Goal: Task Accomplishment & Management: Complete application form

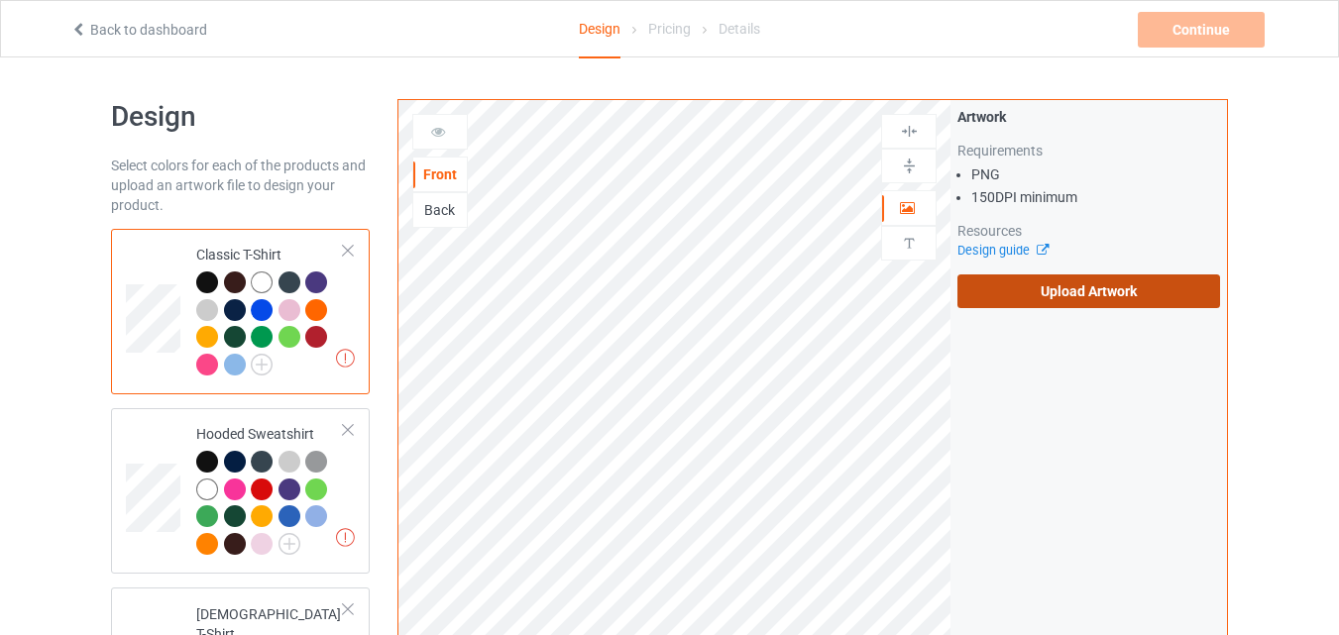
click at [1044, 294] on label "Upload Artwork" at bounding box center [1088, 292] width 263 height 34
click at [0, 0] on input "Upload Artwork" at bounding box center [0, 0] width 0 height 0
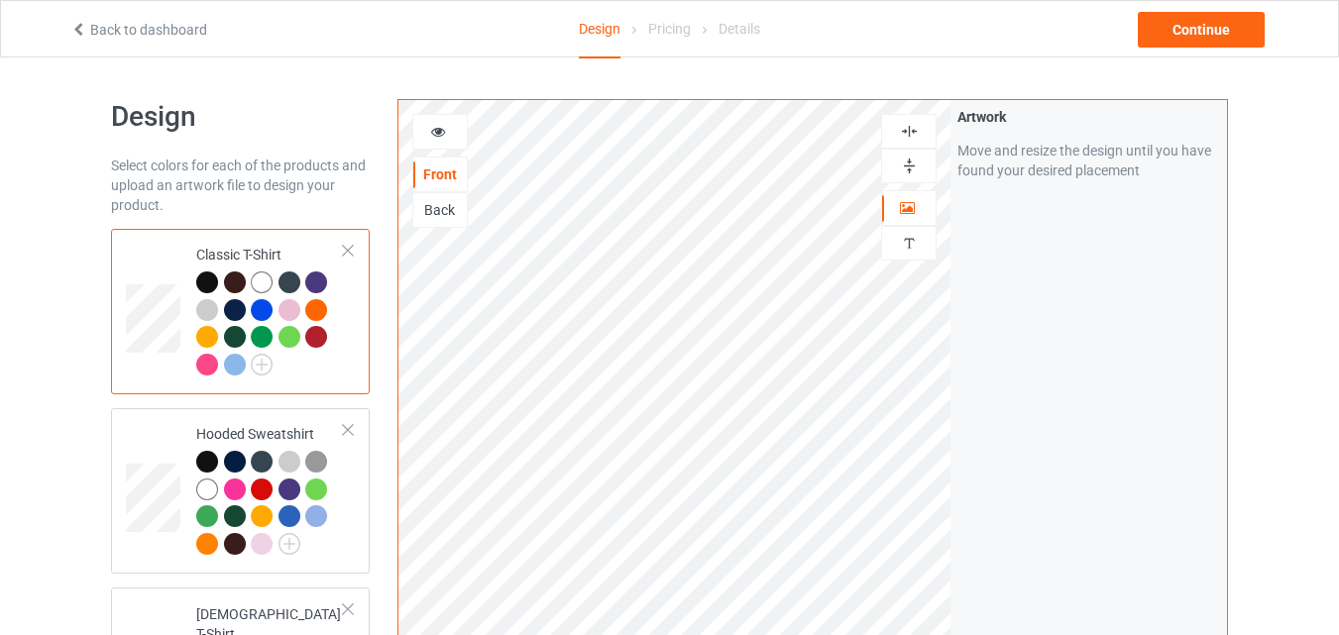
click at [440, 130] on icon at bounding box center [438, 129] width 17 height 14
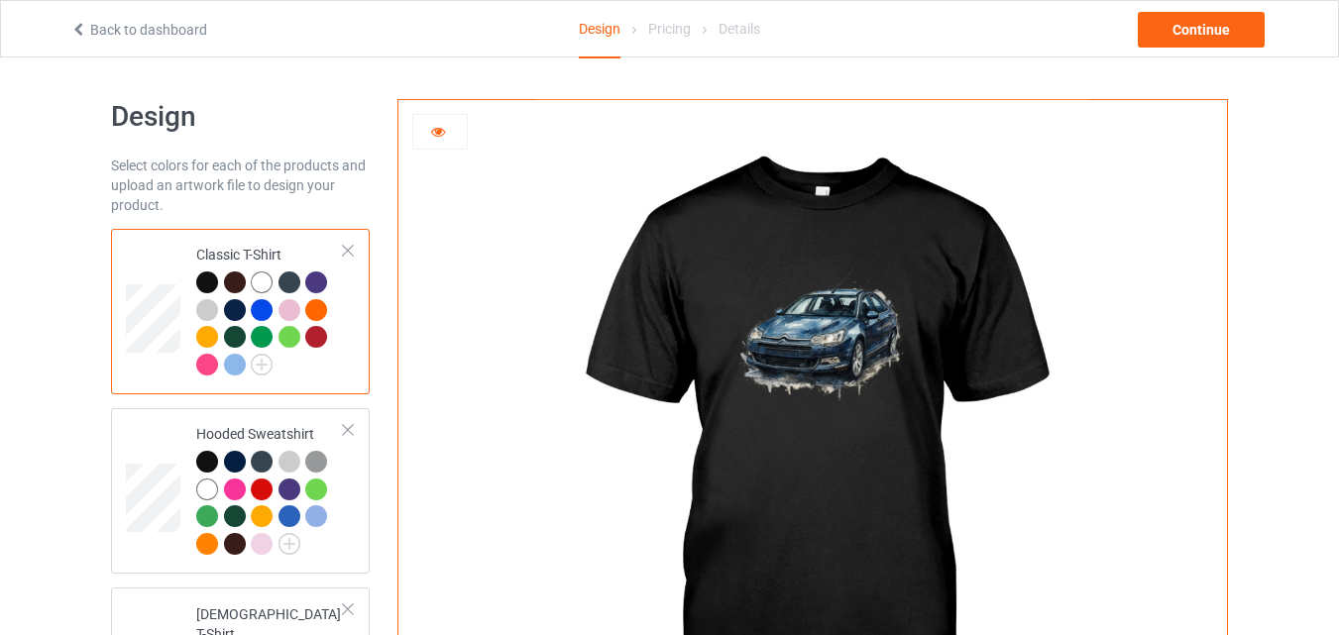
click at [270, 282] on div at bounding box center [262, 283] width 22 height 22
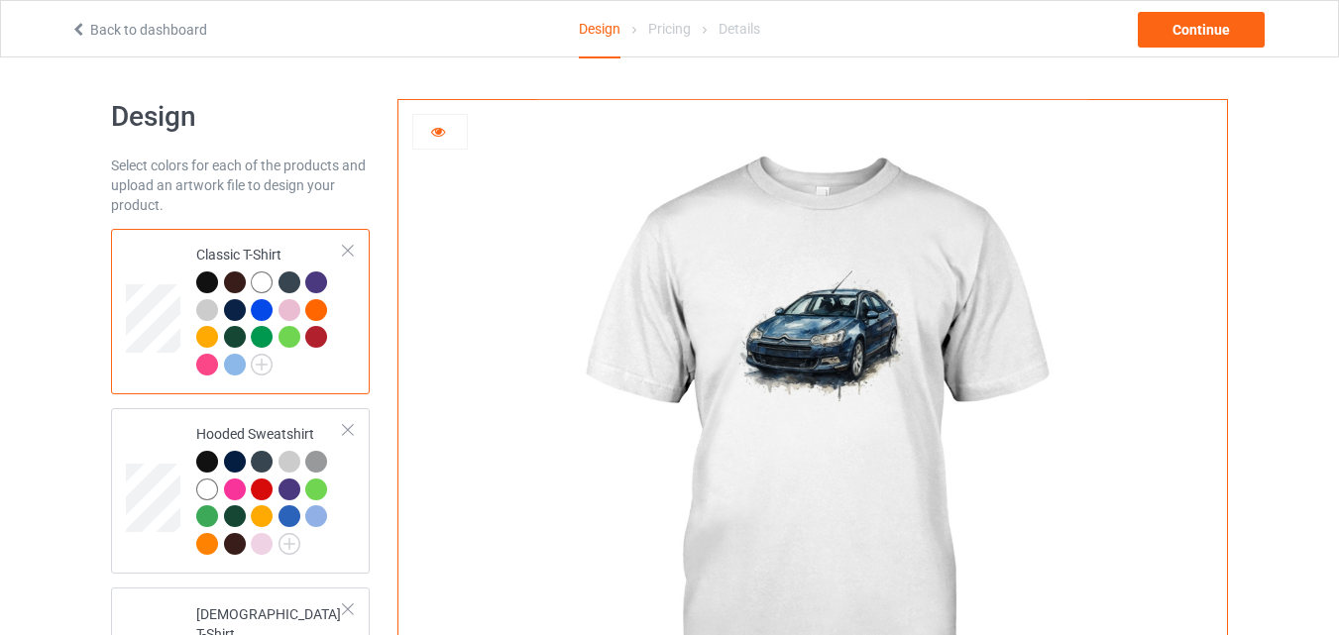
click at [267, 308] on div at bounding box center [262, 310] width 22 height 22
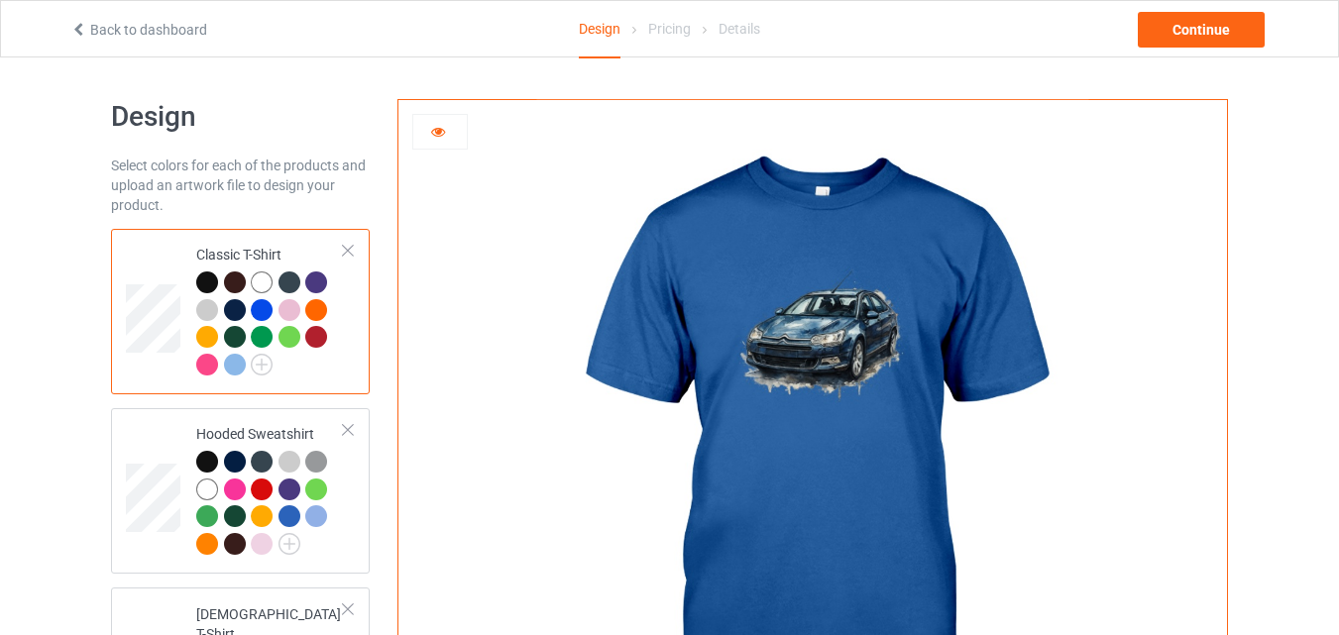
click at [207, 307] on div at bounding box center [207, 310] width 22 height 22
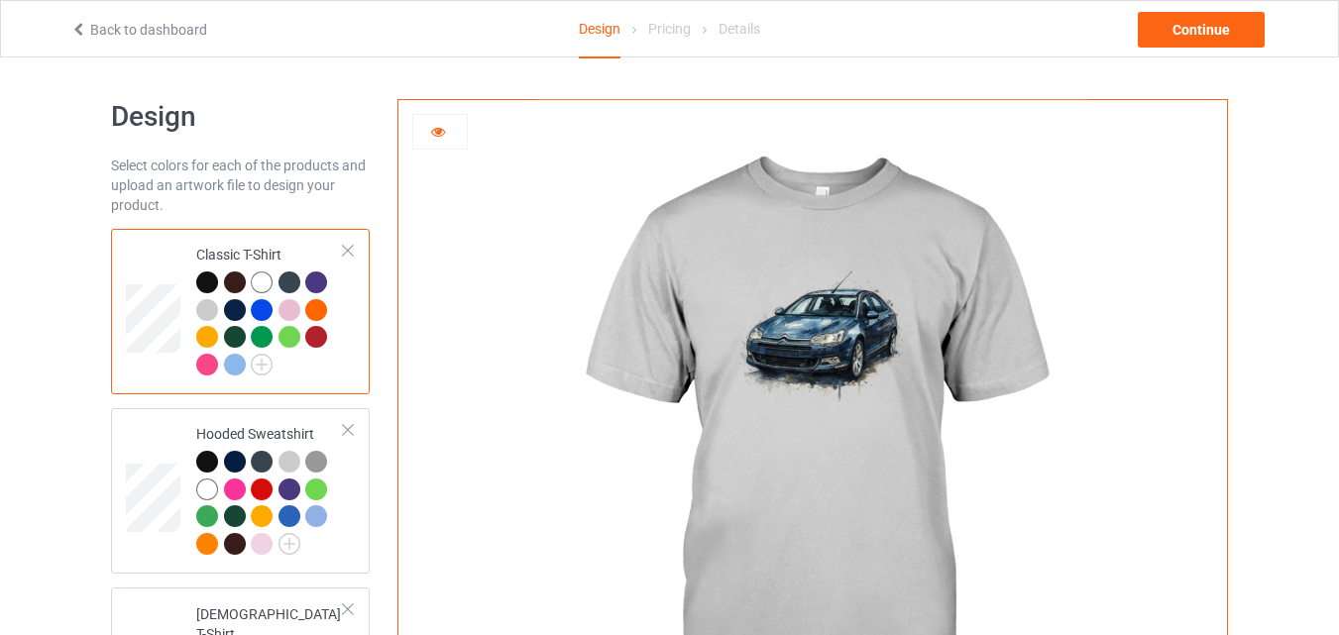
click at [261, 285] on div at bounding box center [262, 283] width 22 height 22
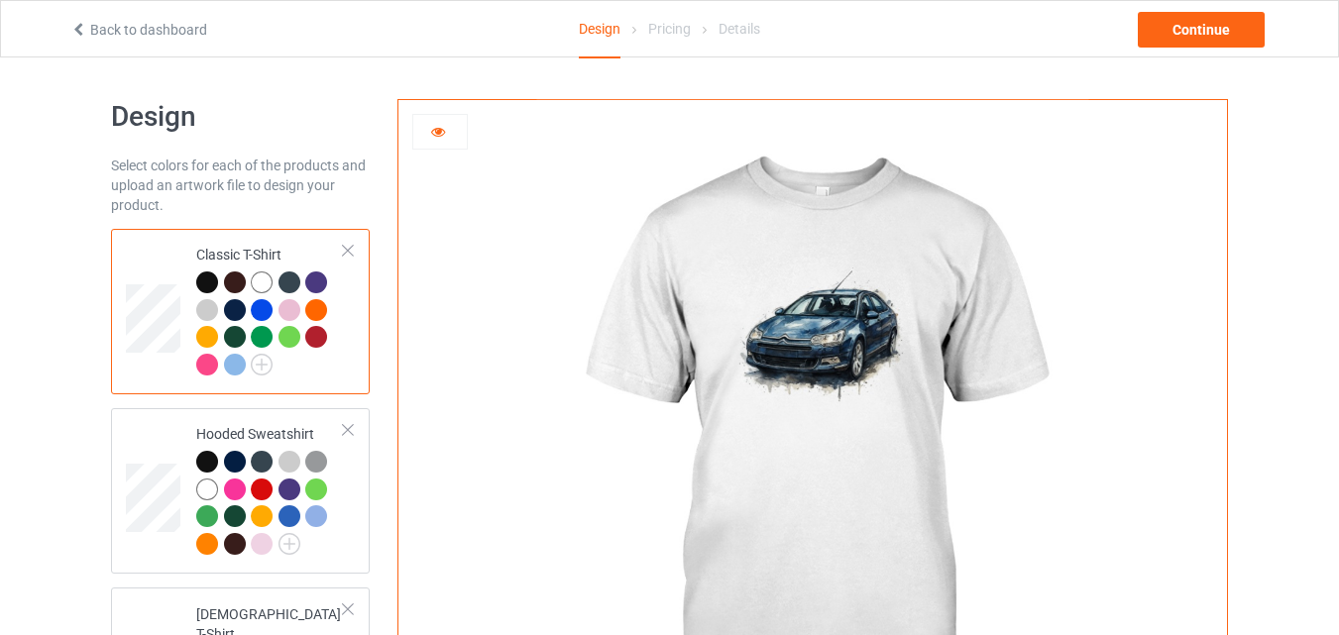
click at [230, 366] on div at bounding box center [235, 365] width 22 height 22
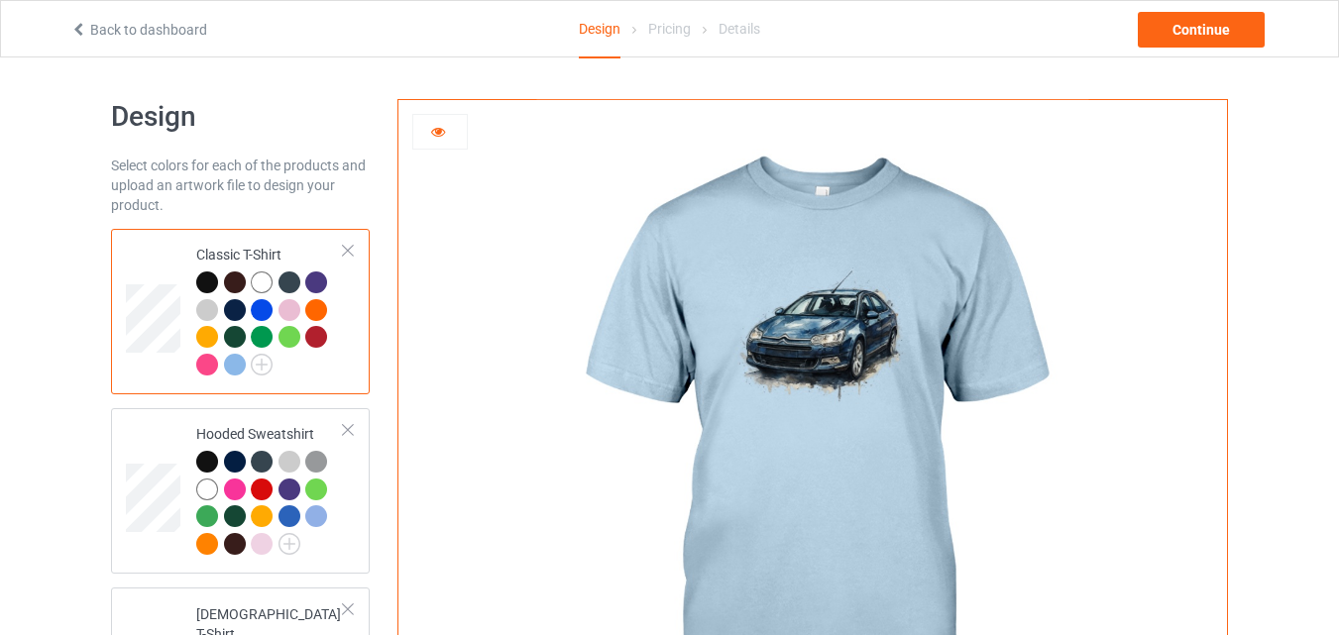
click at [236, 285] on div at bounding box center [235, 283] width 22 height 22
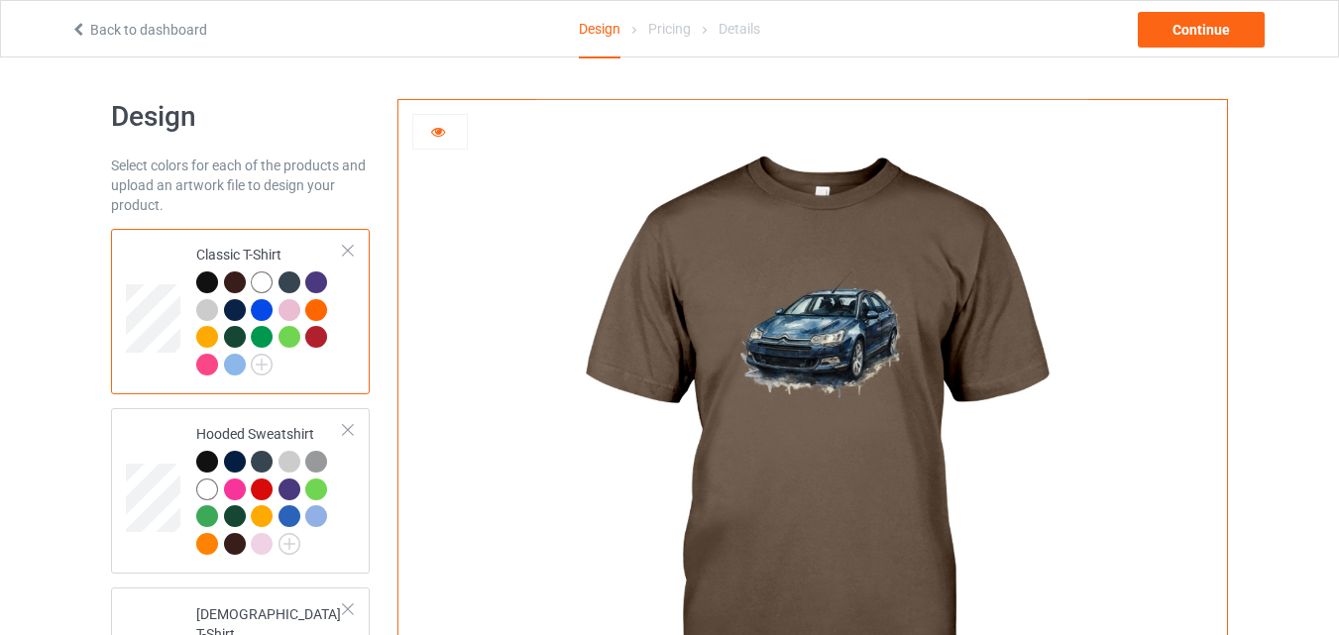
click at [286, 334] on div at bounding box center [289, 337] width 22 height 22
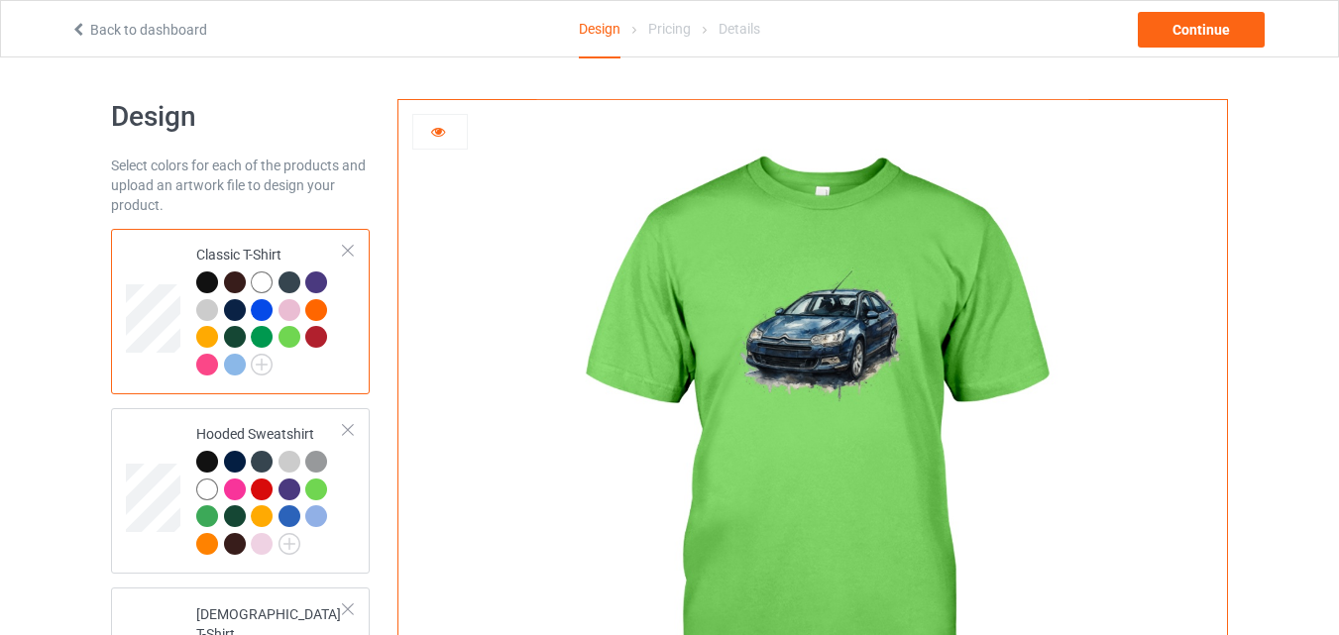
click at [261, 307] on div at bounding box center [262, 310] width 22 height 22
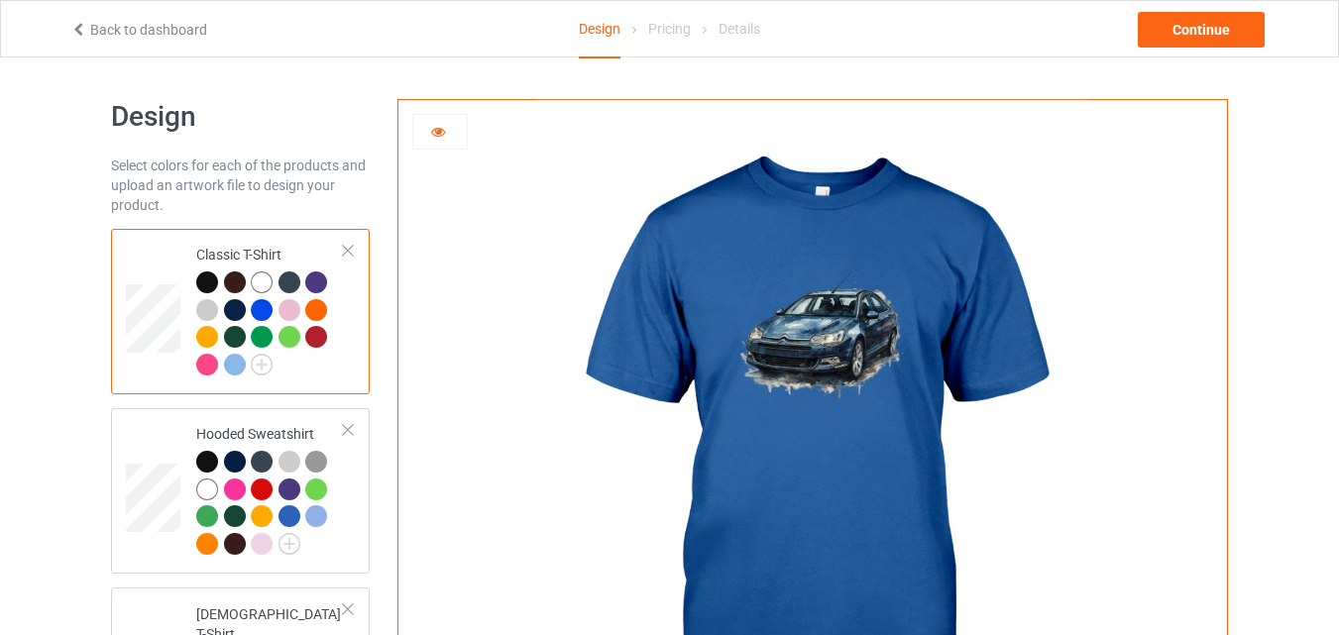
click at [234, 306] on div at bounding box center [235, 310] width 22 height 22
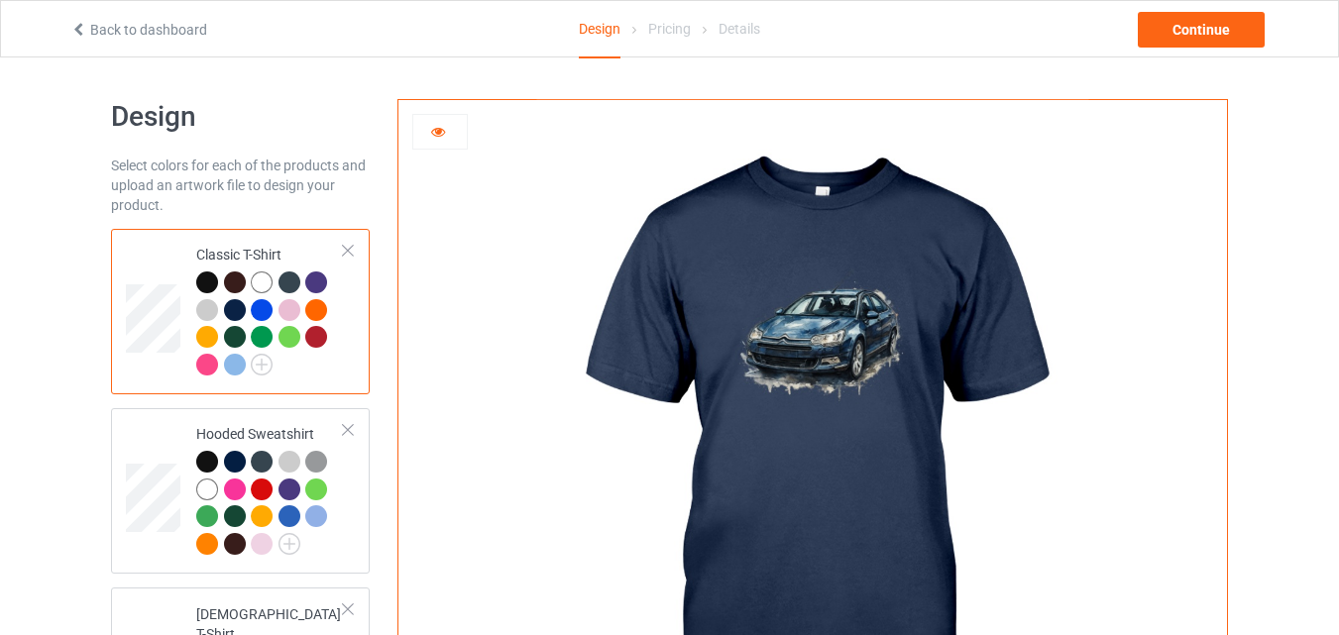
click at [208, 280] on div at bounding box center [207, 283] width 22 height 22
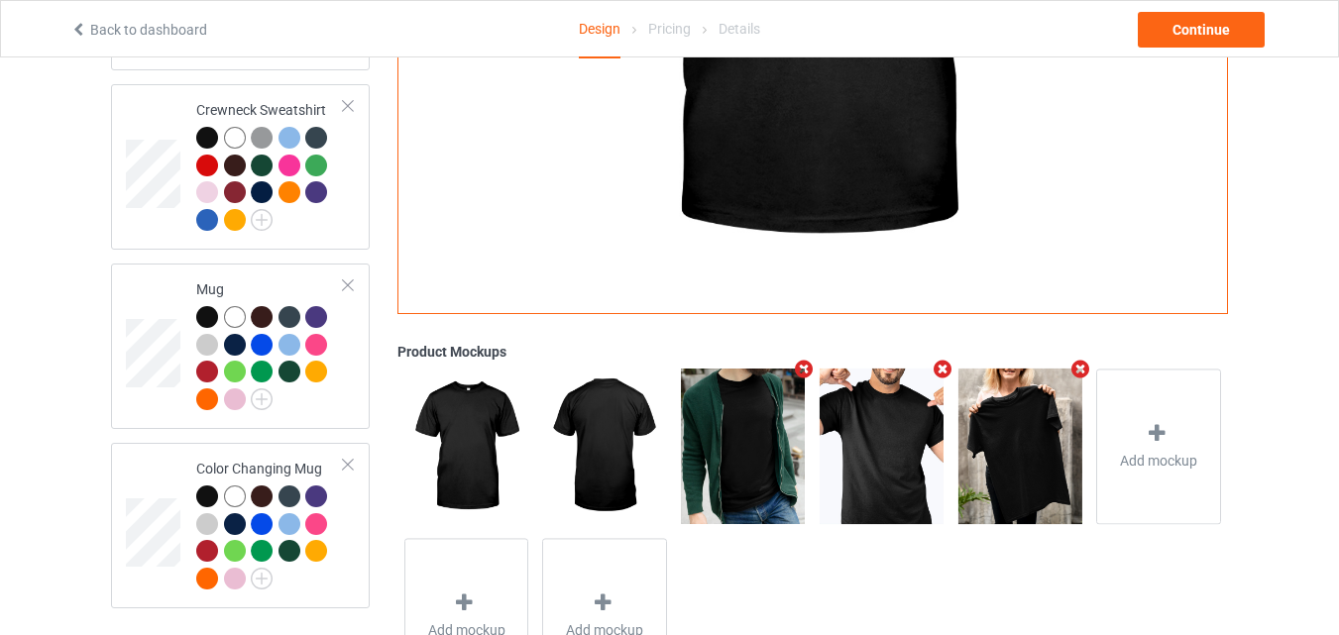
scroll to position [1131, 0]
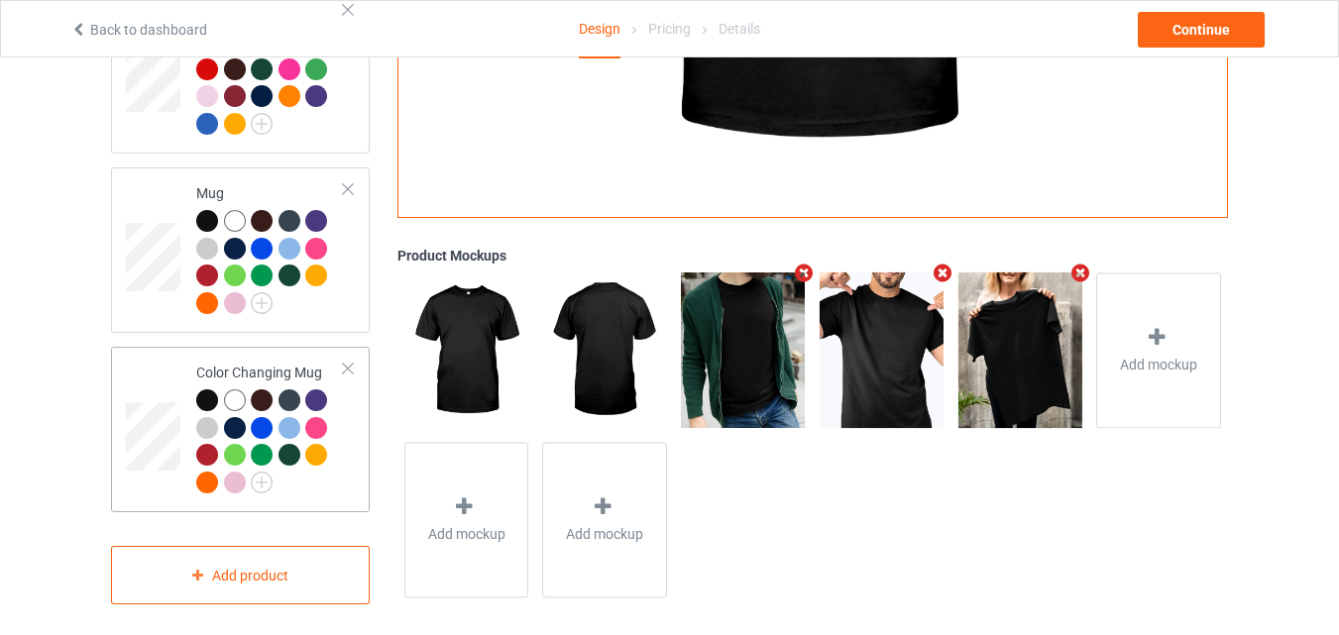
click at [346, 362] on div at bounding box center [348, 369] width 14 height 14
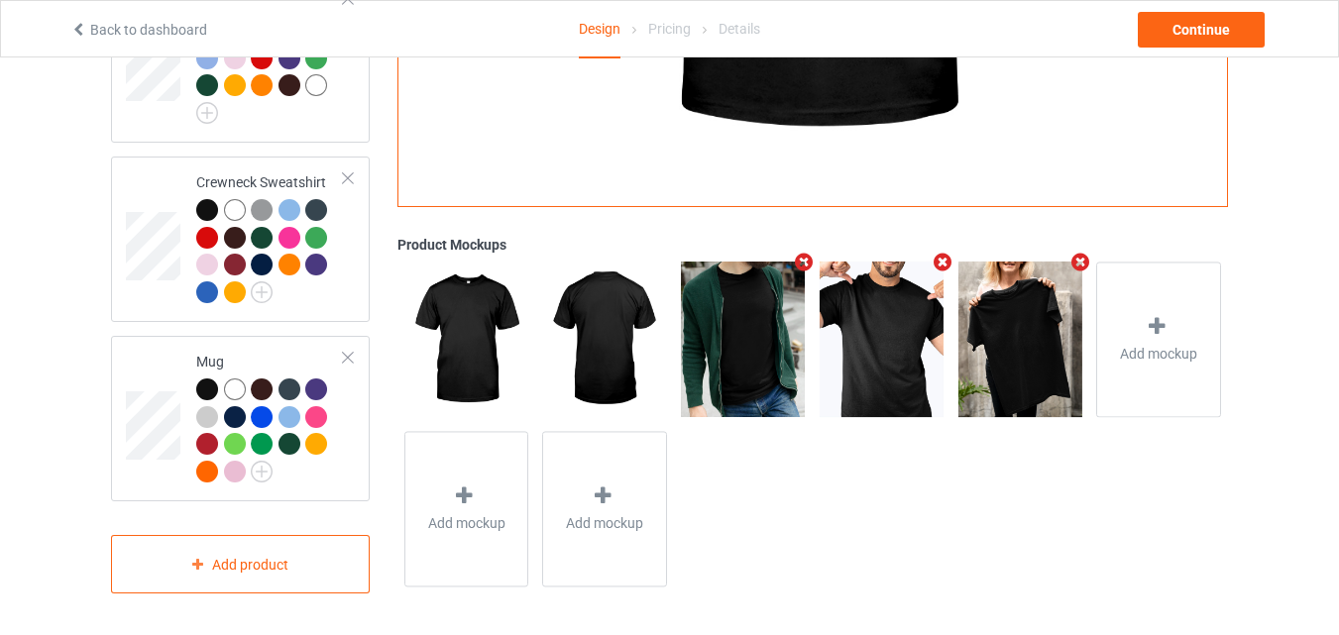
scroll to position [950, 0]
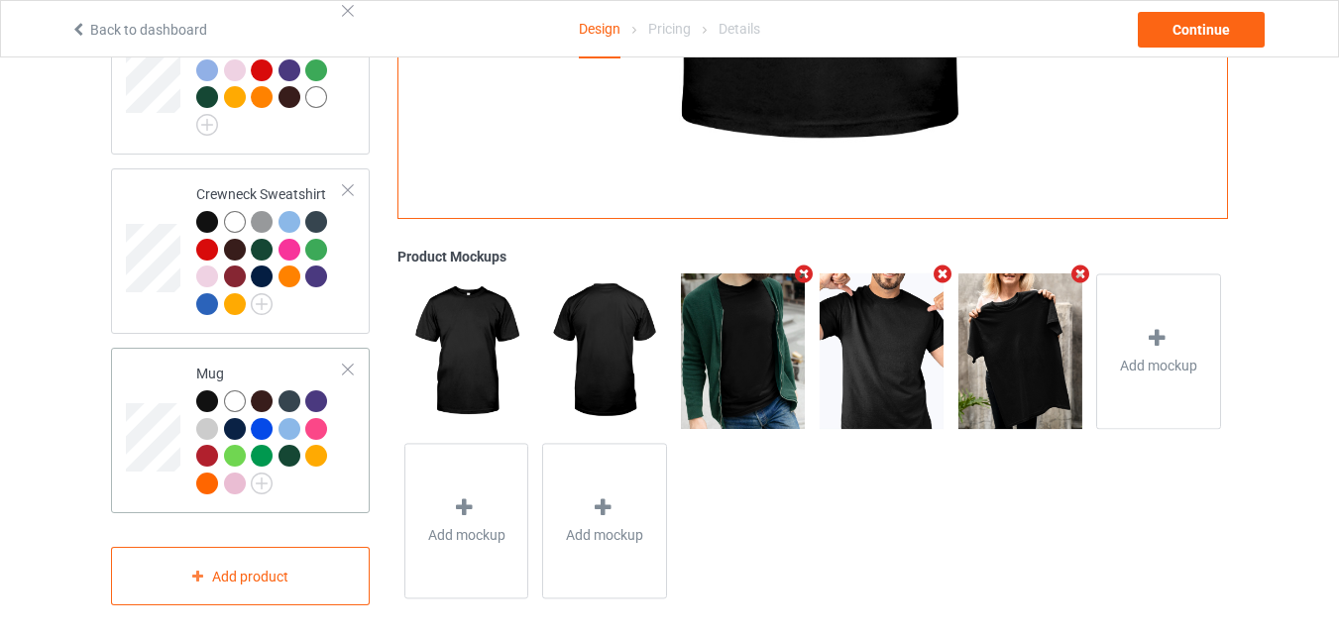
click at [344, 363] on div at bounding box center [348, 370] width 14 height 14
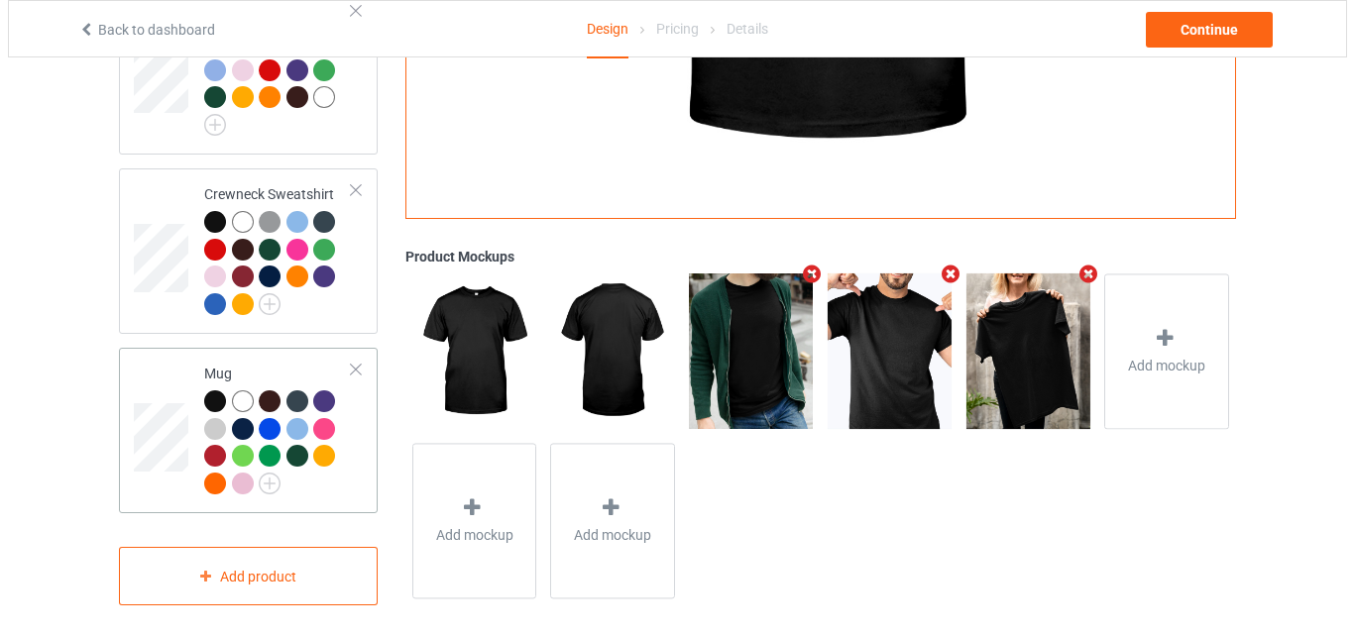
scroll to position [770, 0]
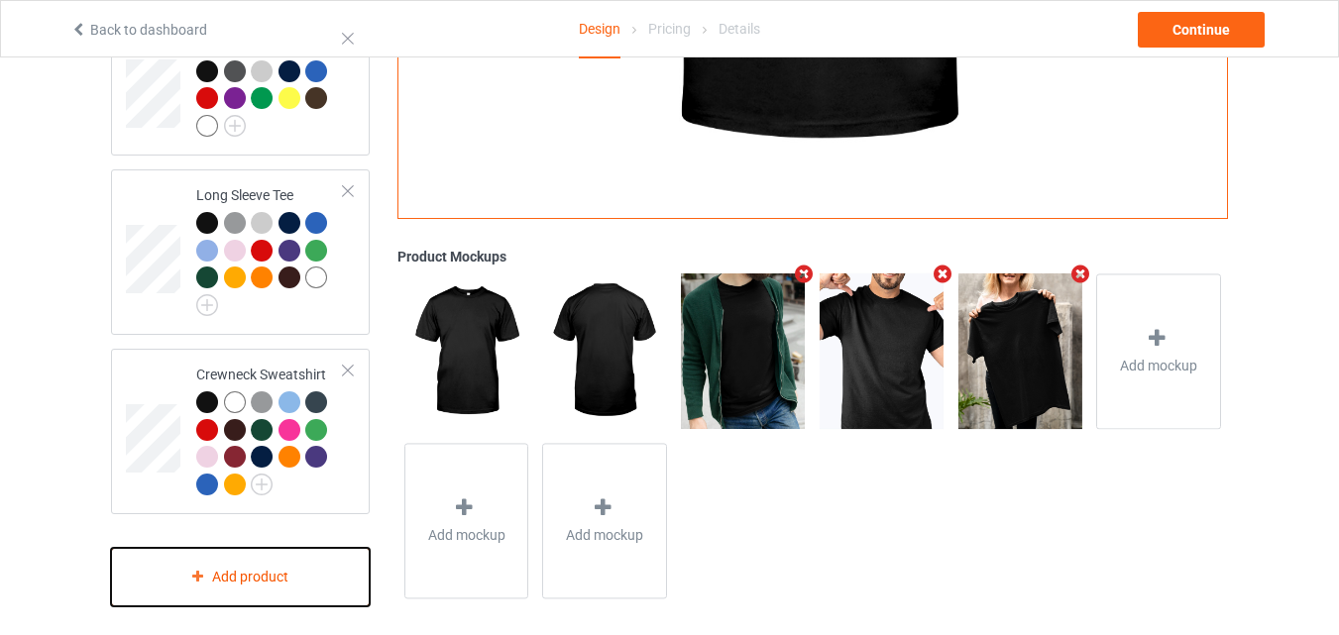
click at [236, 563] on div "Add product" at bounding box center [240, 577] width 259 height 58
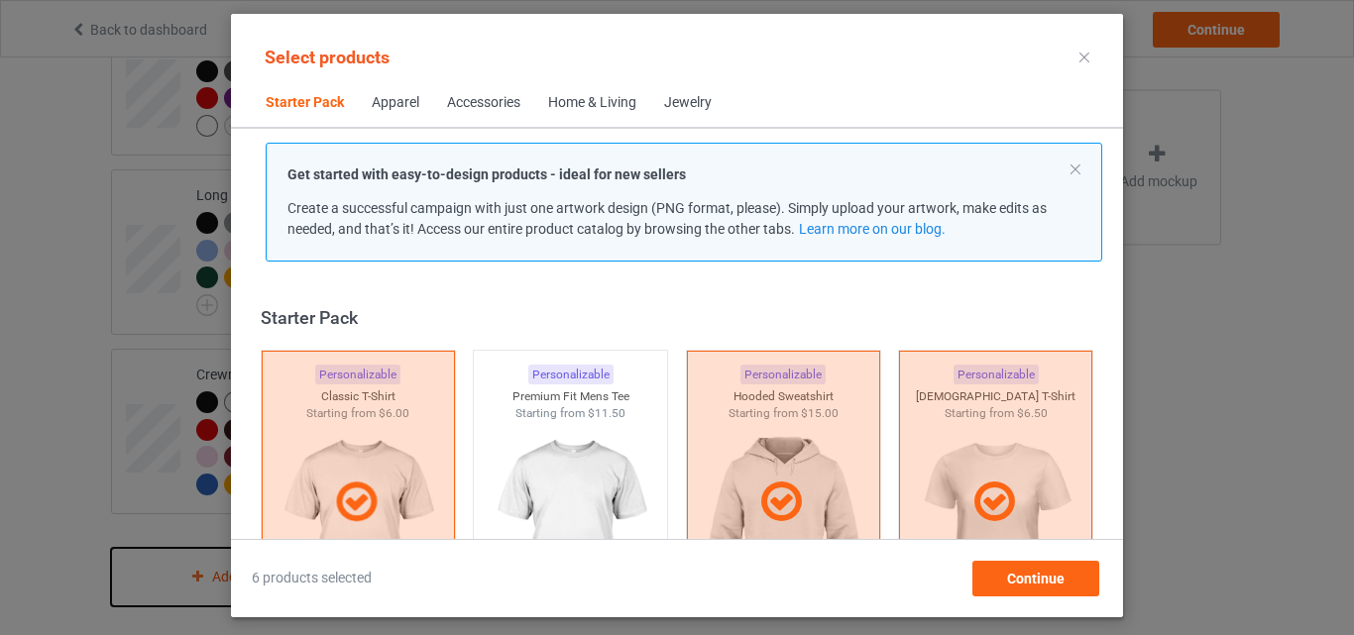
scroll to position [26, 0]
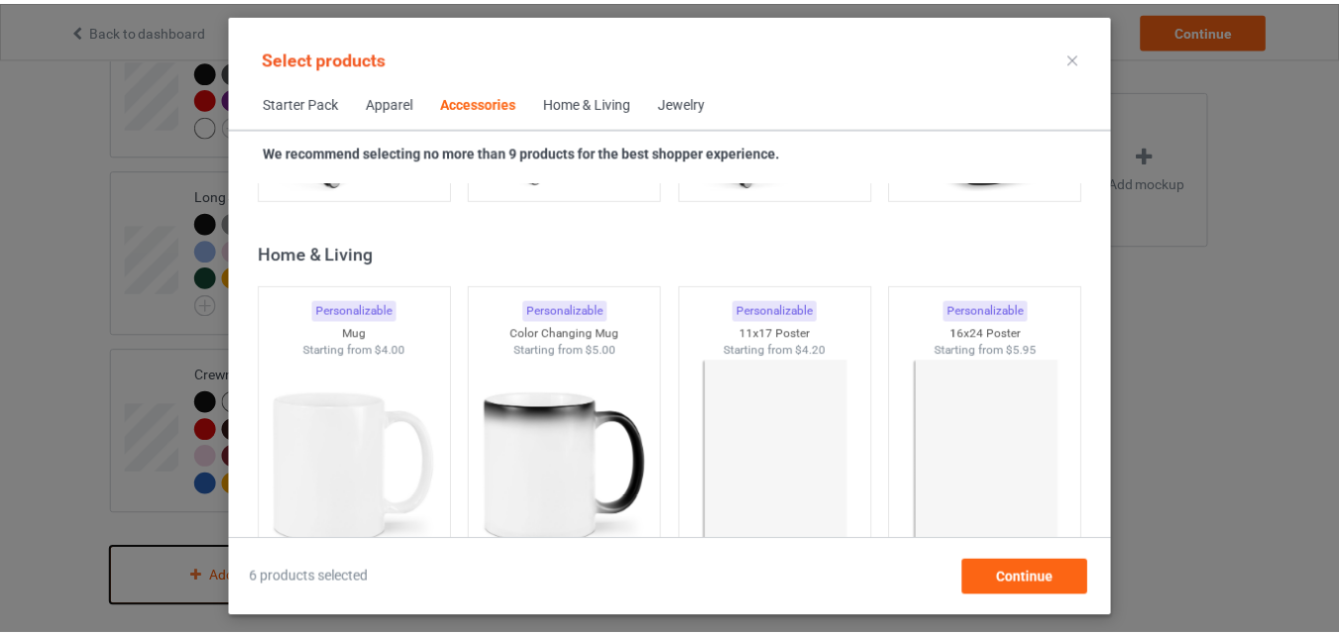
scroll to position [8947, 0]
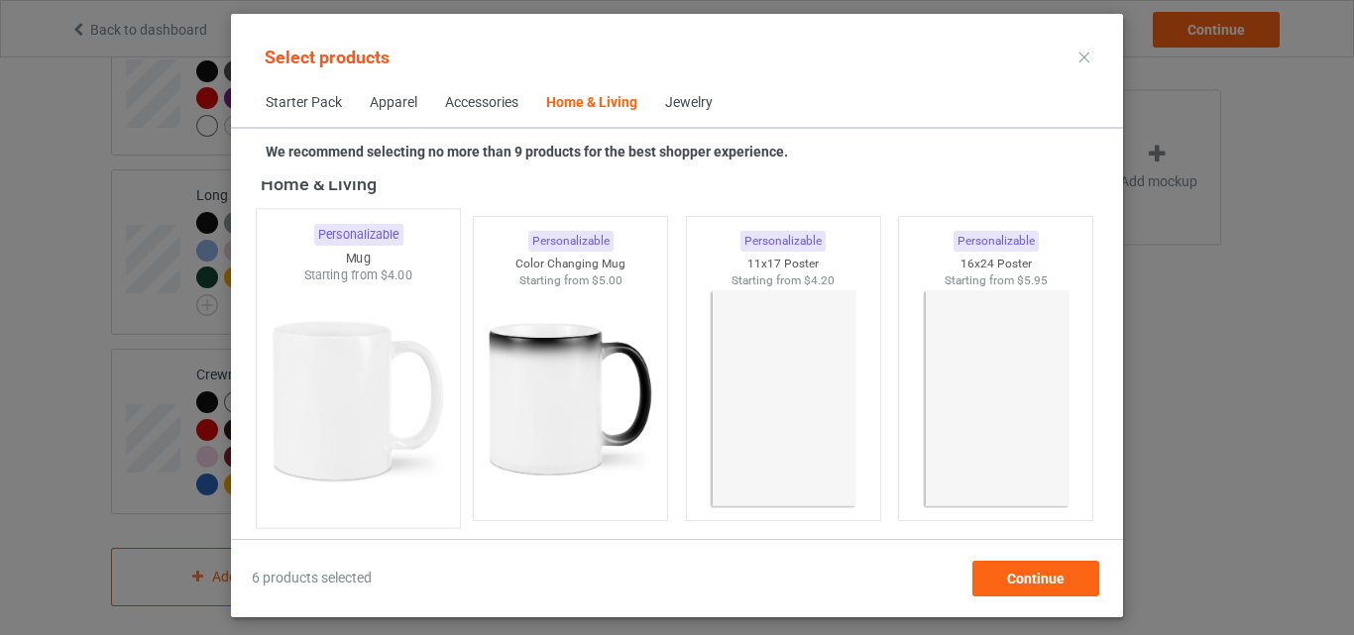
click at [392, 374] on img at bounding box center [358, 400] width 186 height 233
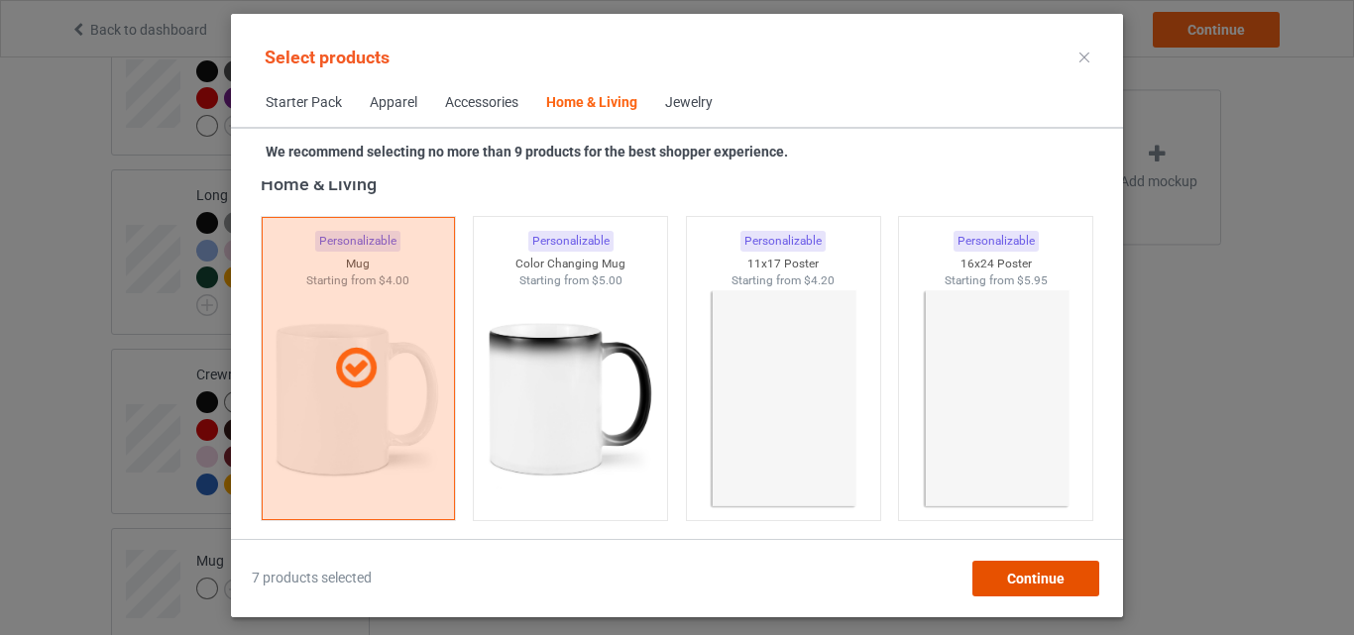
click at [1024, 585] on span "Continue" at bounding box center [1035, 579] width 57 height 16
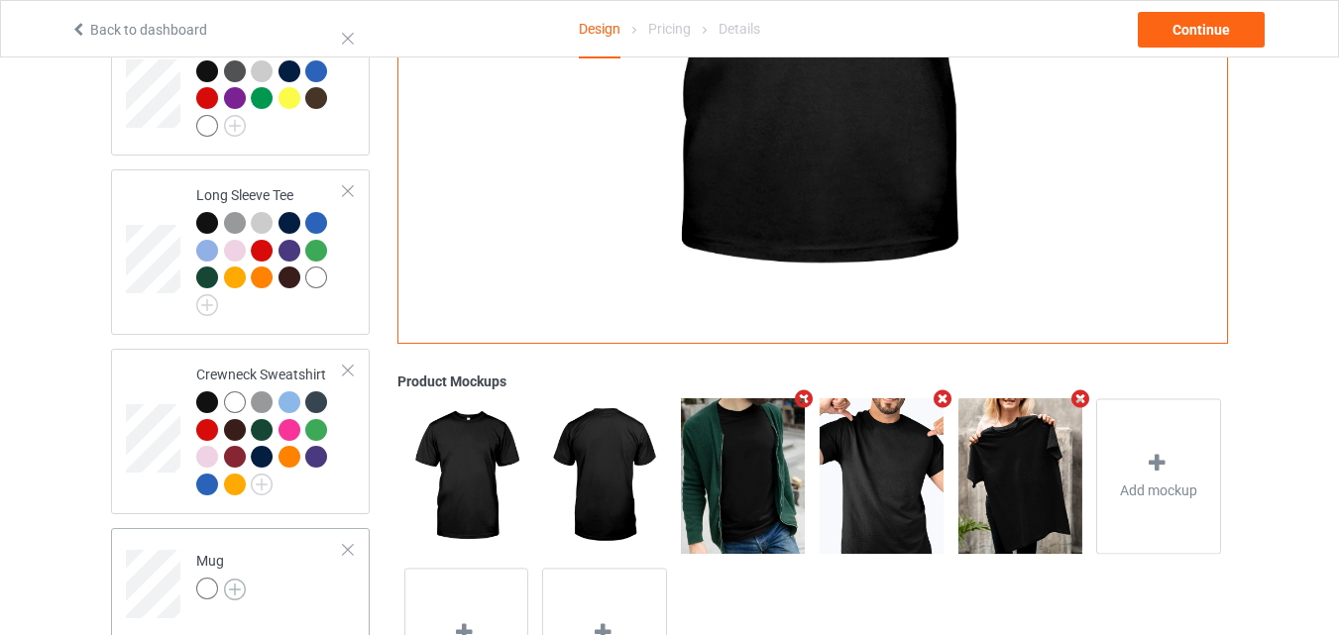
click at [229, 579] on img at bounding box center [235, 590] width 22 height 22
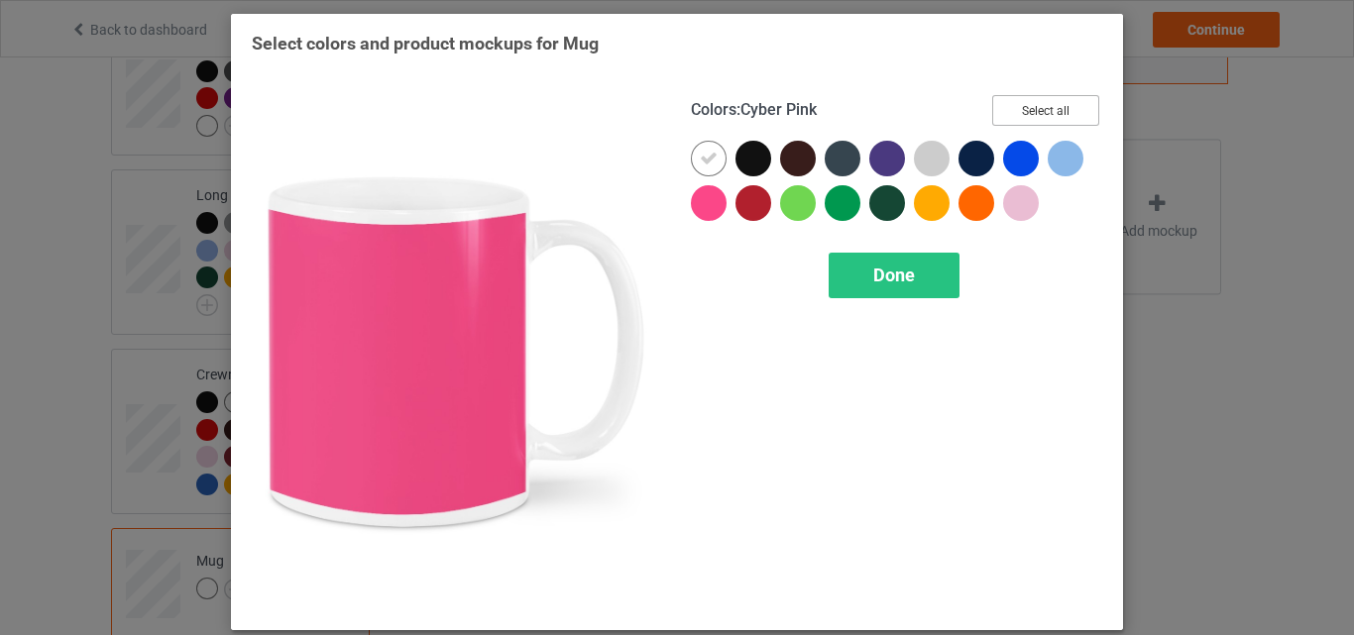
click at [1022, 102] on button "Select all" at bounding box center [1045, 110] width 107 height 31
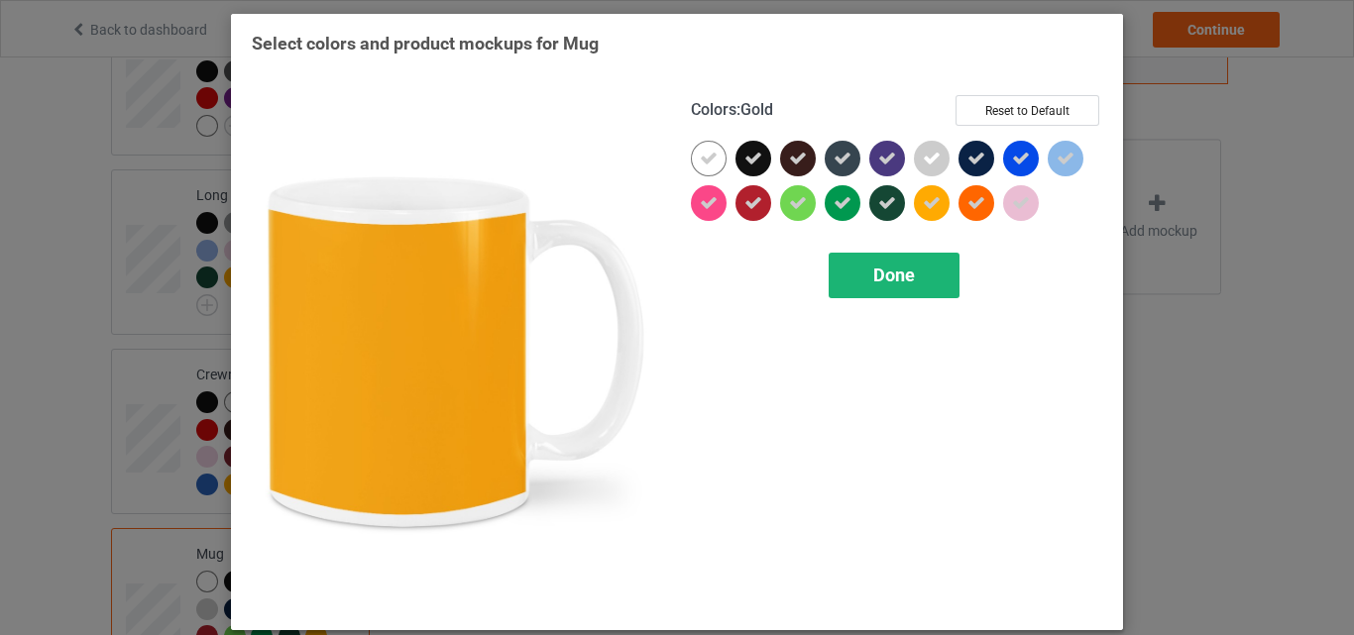
click at [882, 288] on div "Done" at bounding box center [893, 276] width 131 height 46
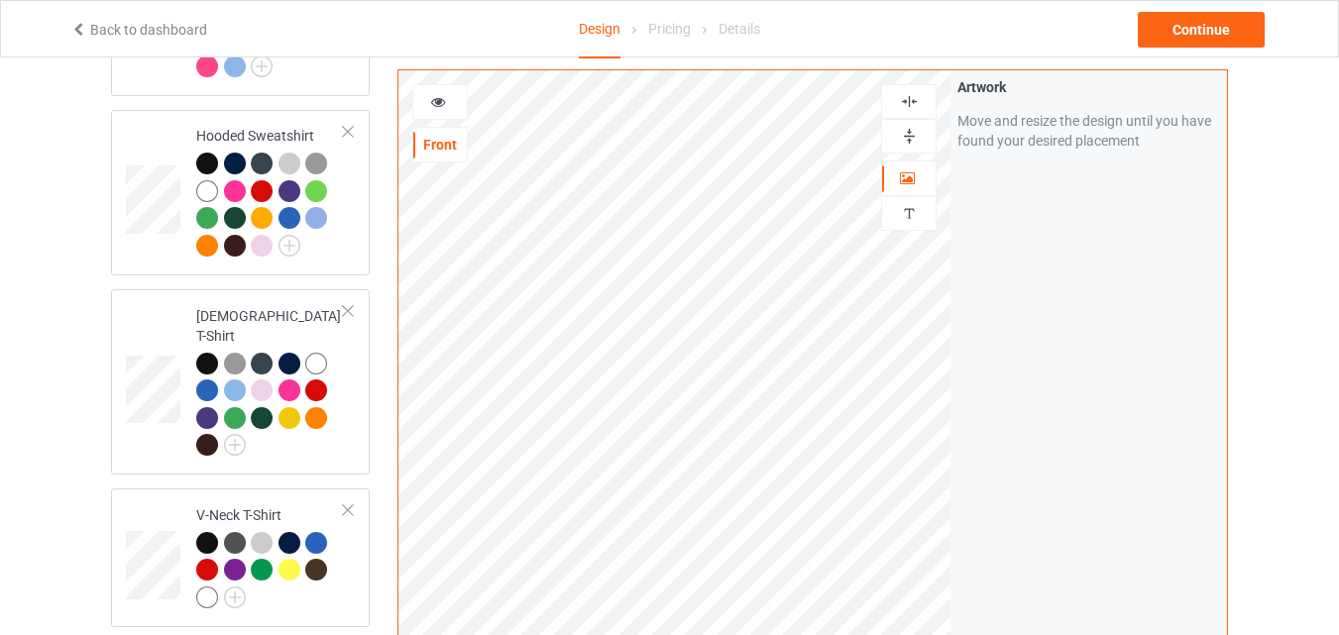
scroll to position [280, 0]
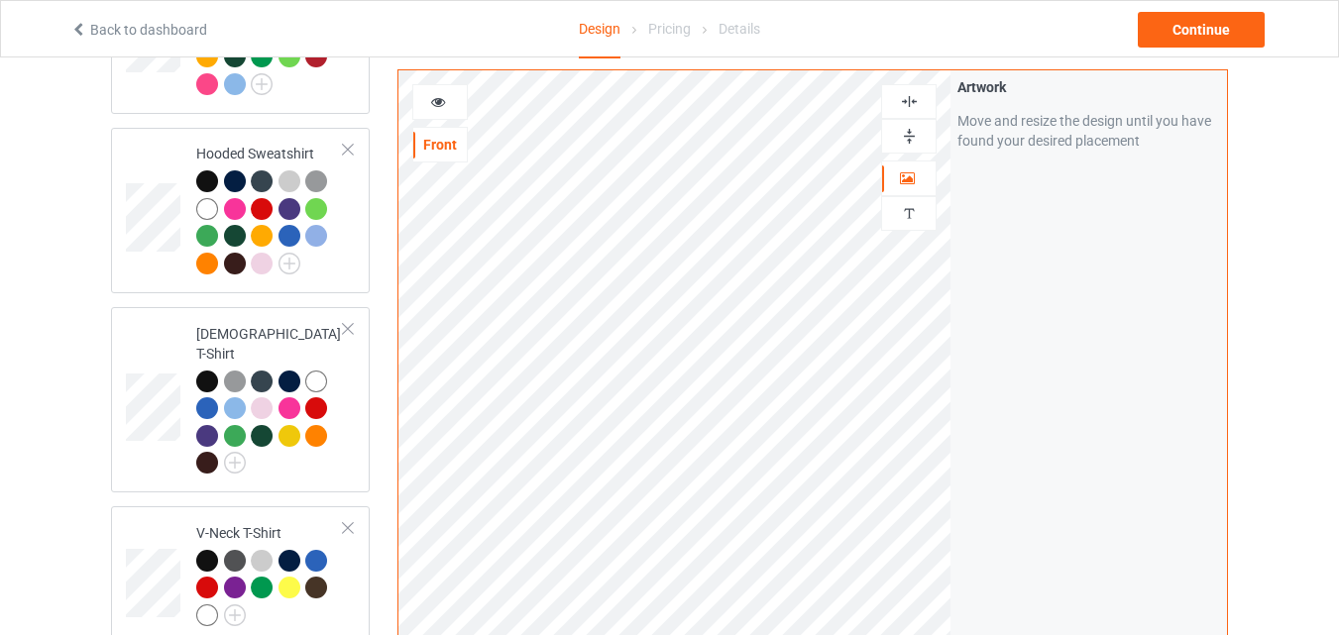
click at [434, 98] on icon at bounding box center [438, 99] width 17 height 14
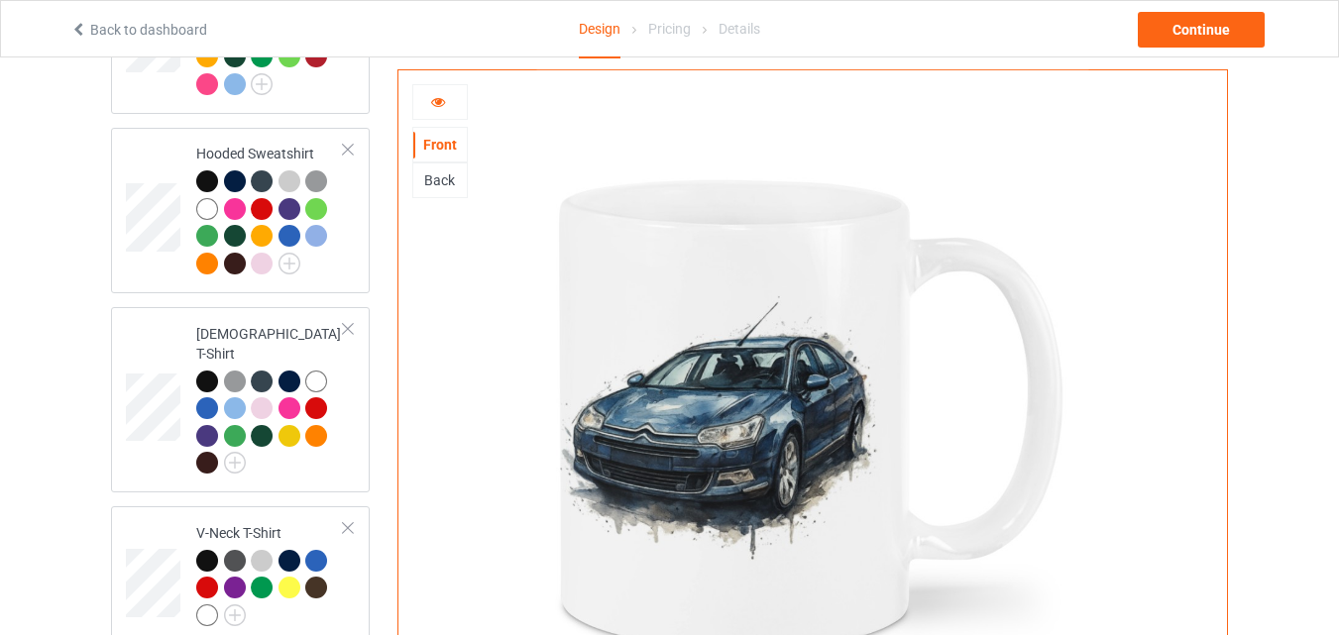
click at [442, 104] on icon at bounding box center [438, 99] width 17 height 14
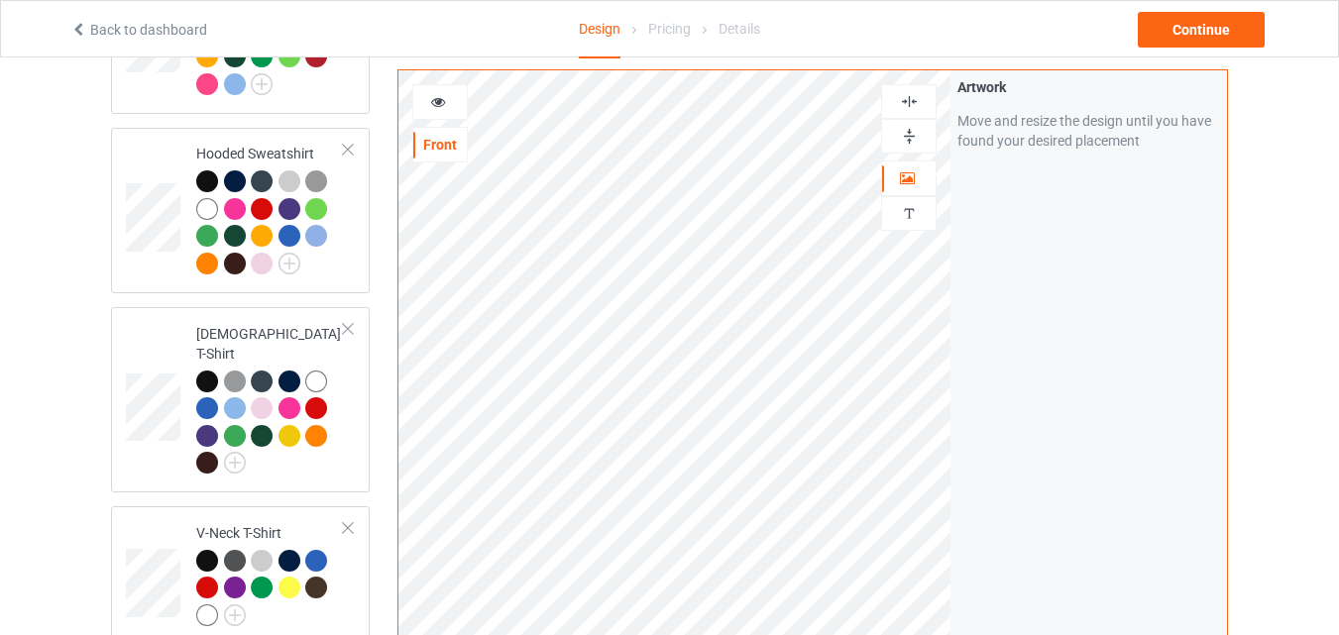
click at [433, 106] on icon at bounding box center [438, 99] width 17 height 14
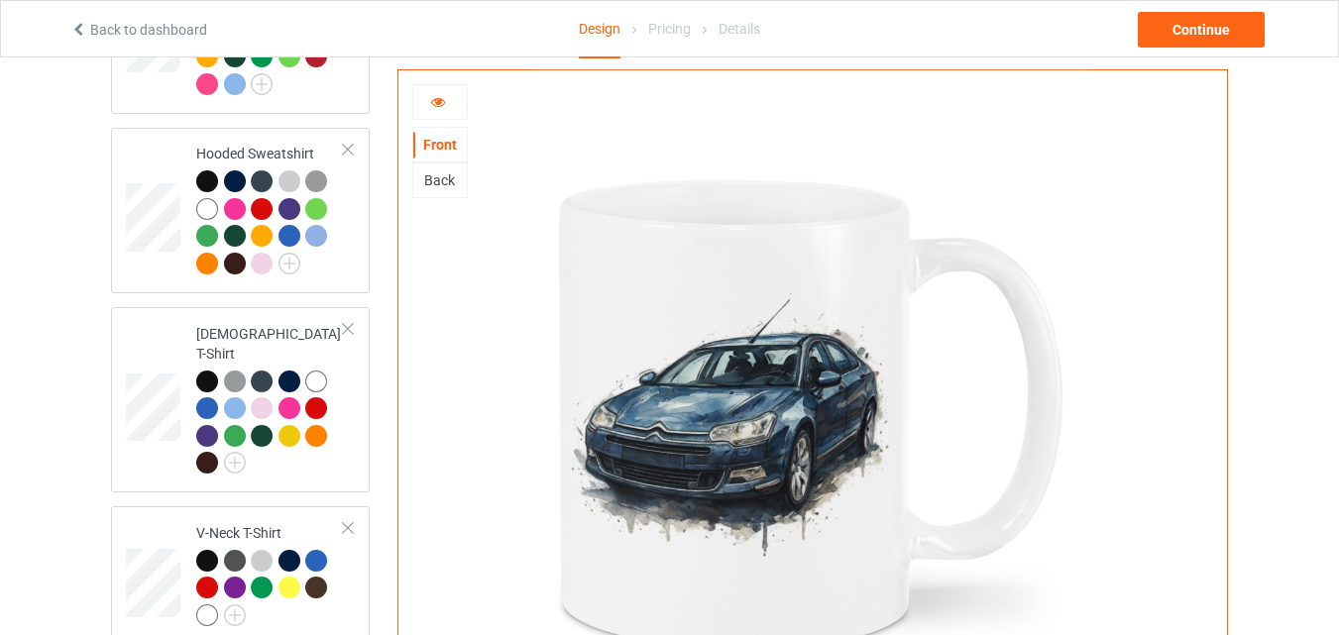
scroll to position [0, 0]
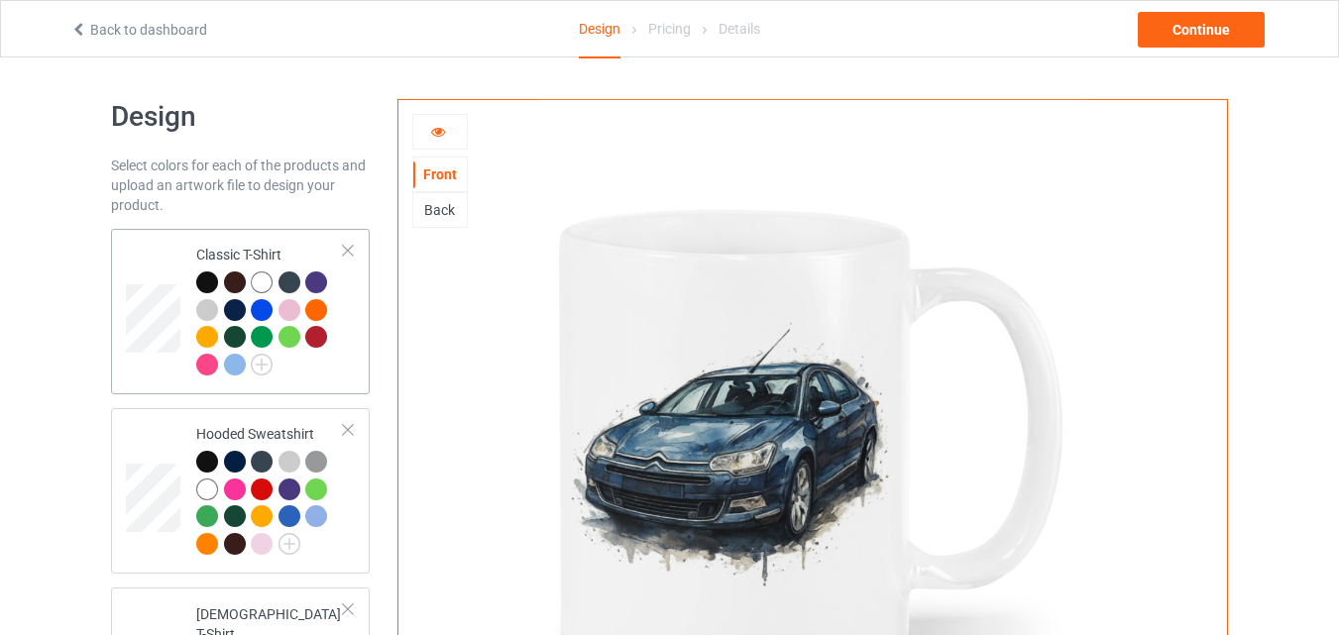
click at [261, 253] on div "Classic T-Shirt" at bounding box center [270, 309] width 148 height 129
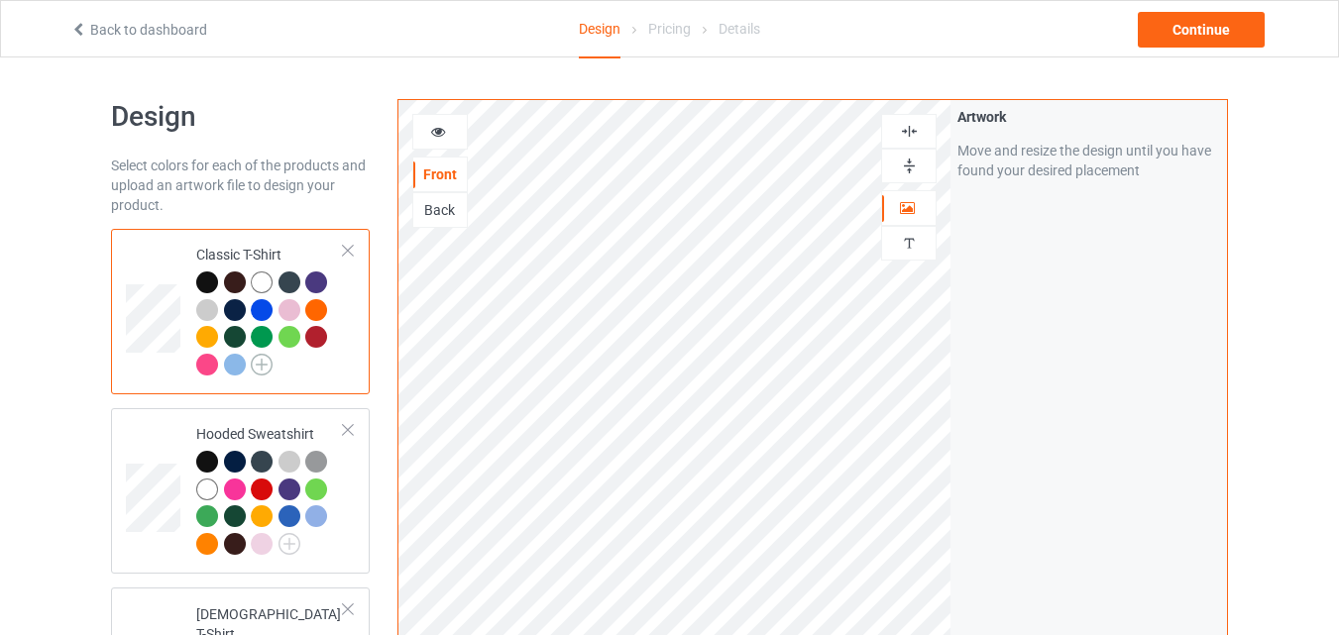
click at [265, 366] on img at bounding box center [262, 365] width 22 height 22
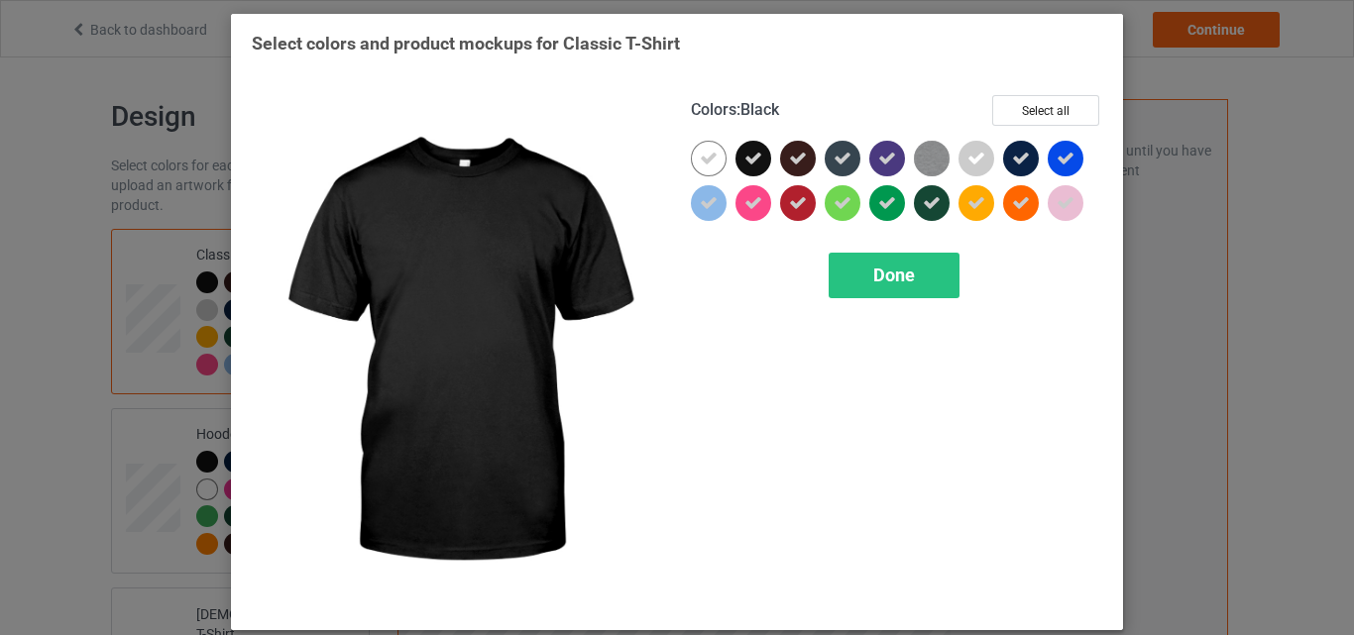
click at [751, 161] on icon at bounding box center [753, 159] width 18 height 18
click at [1013, 109] on button "Select all" at bounding box center [1045, 110] width 107 height 31
click at [1013, 109] on button "Reset to Default" at bounding box center [1027, 110] width 144 height 31
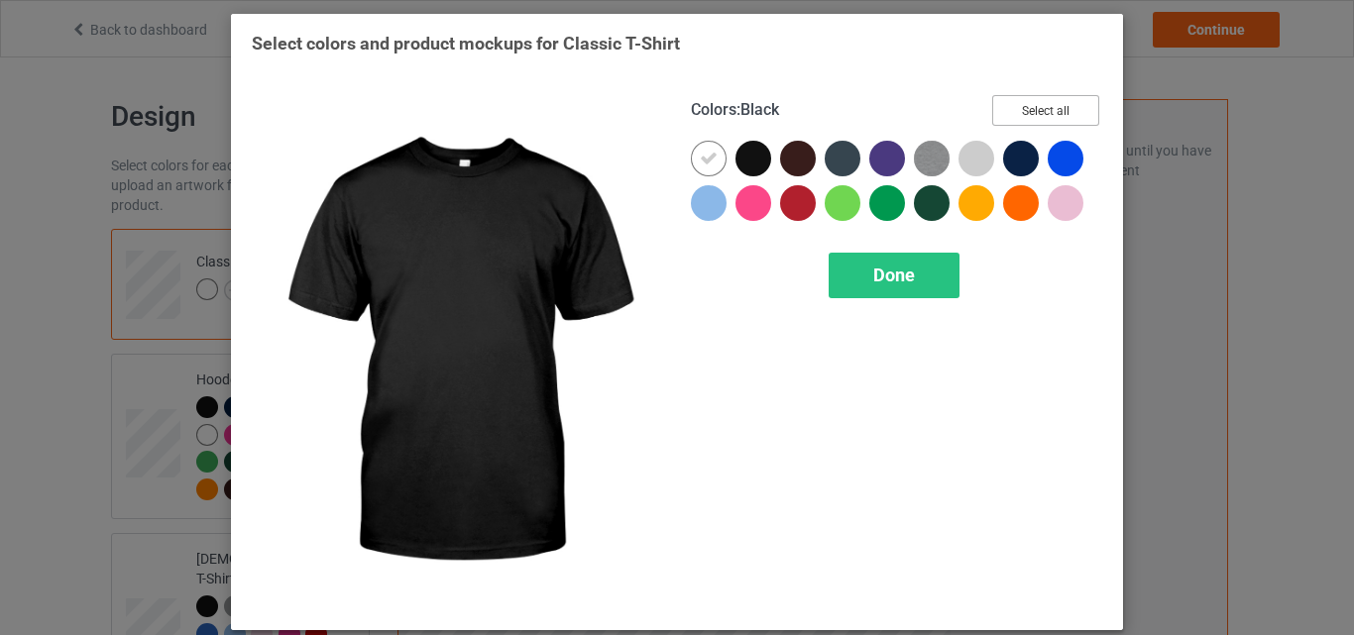
click at [1013, 109] on button "Select all" at bounding box center [1045, 110] width 107 height 31
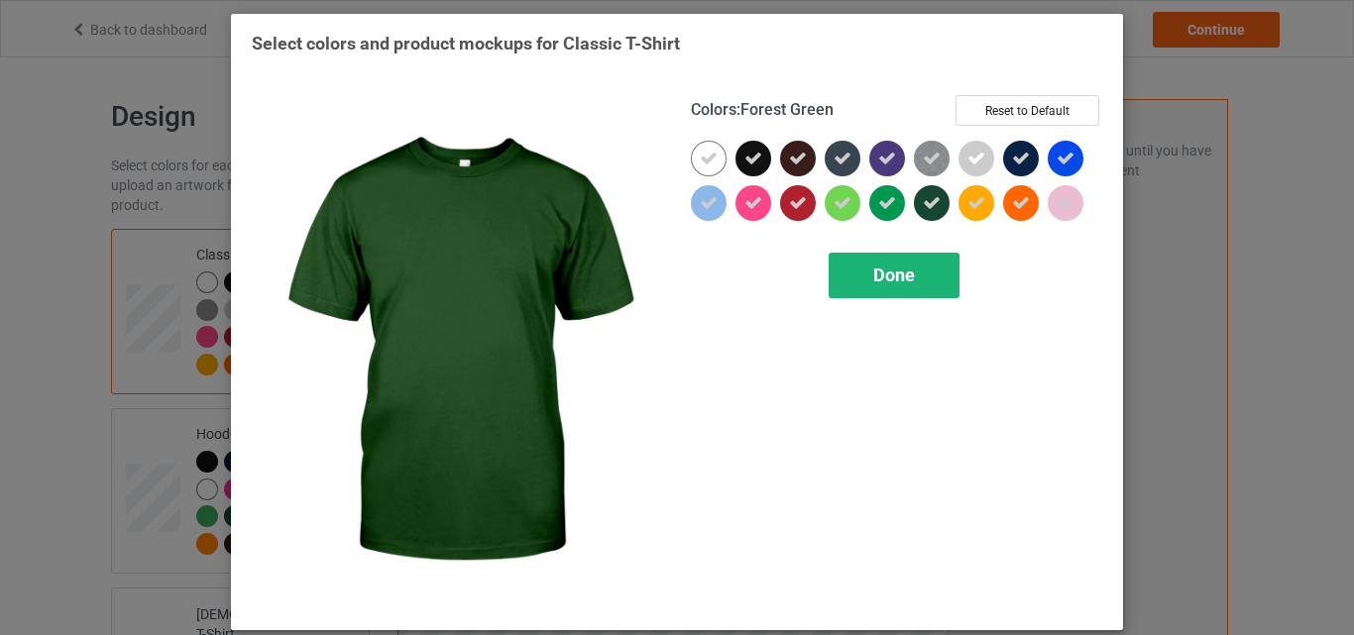
click at [848, 291] on div "Done" at bounding box center [893, 276] width 131 height 46
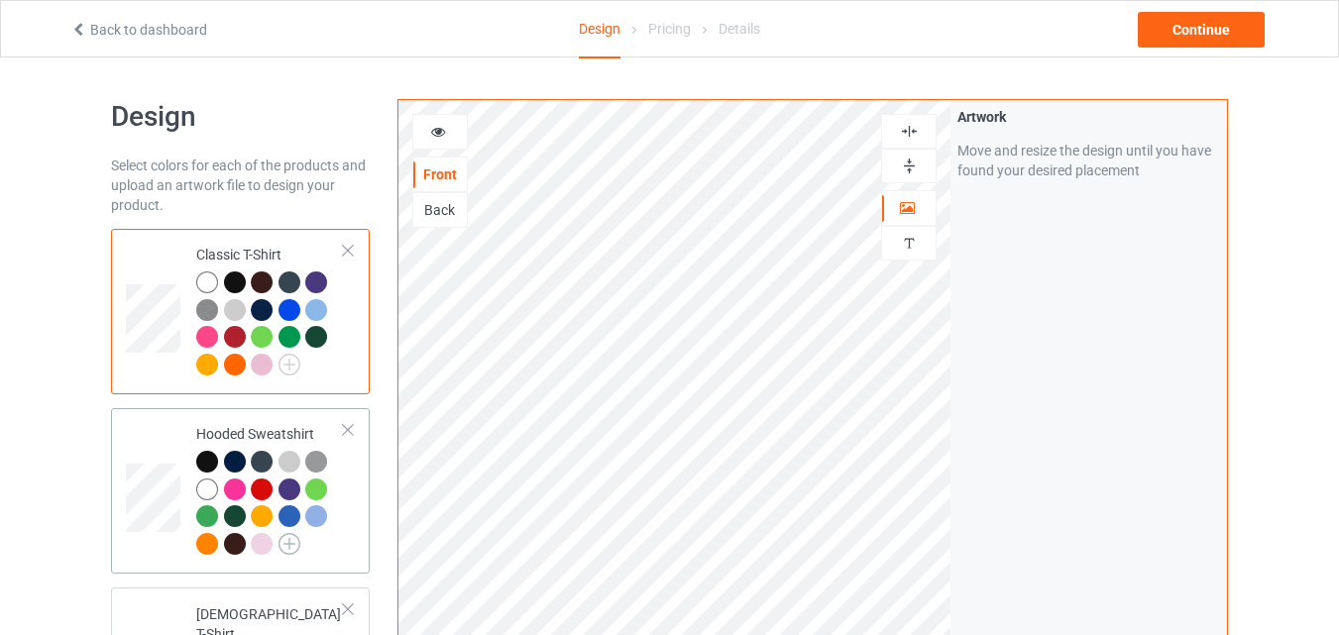
click at [294, 542] on img at bounding box center [289, 544] width 22 height 22
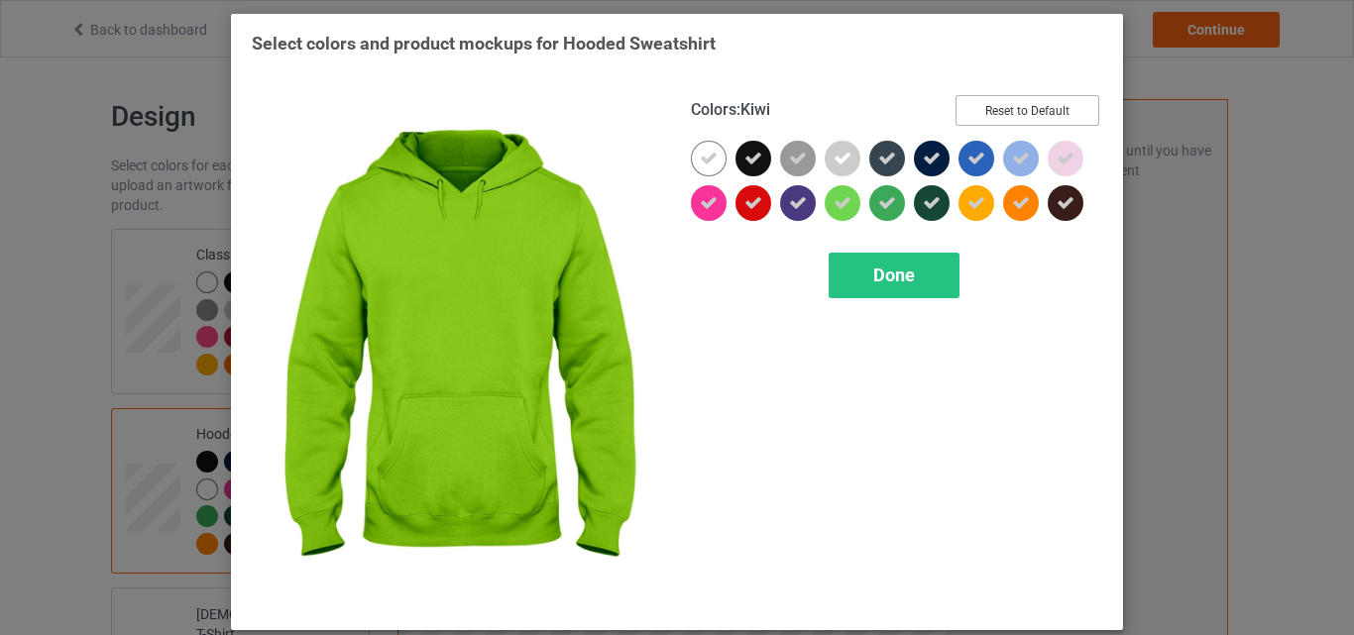
click at [969, 114] on button "Reset to Default" at bounding box center [1027, 110] width 144 height 31
click at [969, 114] on div "Colors : Kiwi Select all" at bounding box center [896, 118] width 411 height 46
click at [1000, 114] on button "Select all" at bounding box center [1045, 110] width 107 height 31
click at [1000, 114] on button "Reset to Default" at bounding box center [1027, 110] width 144 height 31
click at [1000, 114] on button "Select all" at bounding box center [1045, 110] width 107 height 31
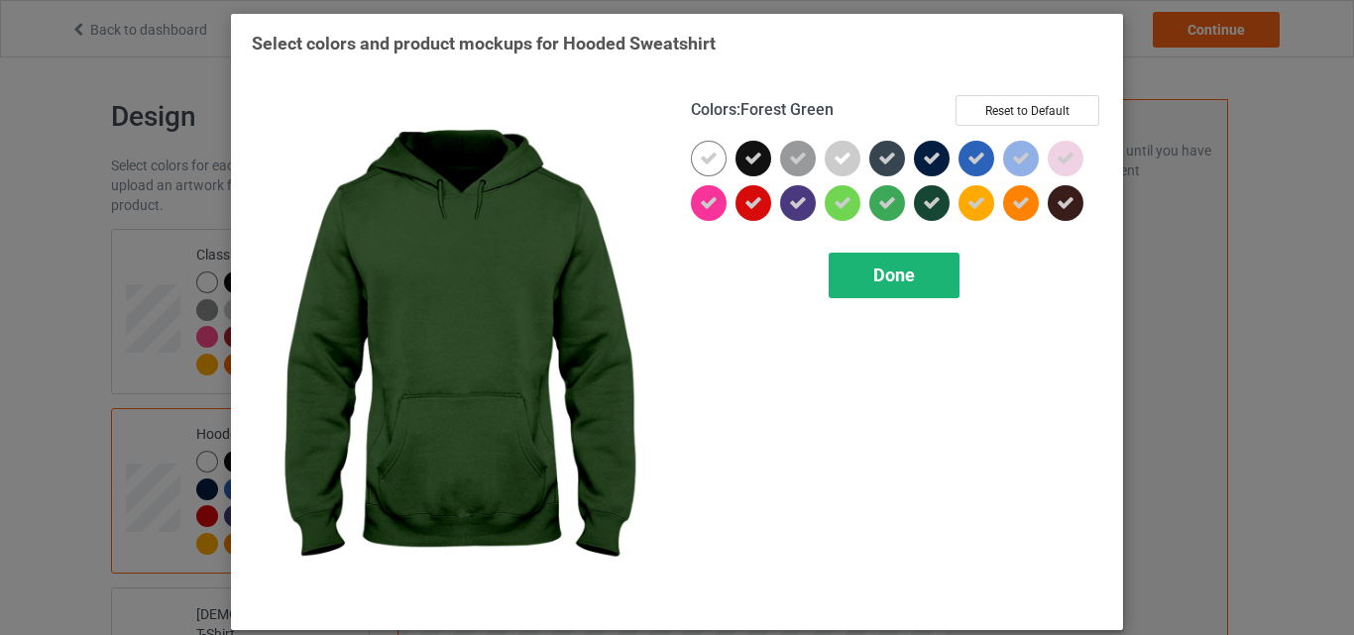
click at [893, 275] on span "Done" at bounding box center [894, 275] width 42 height 21
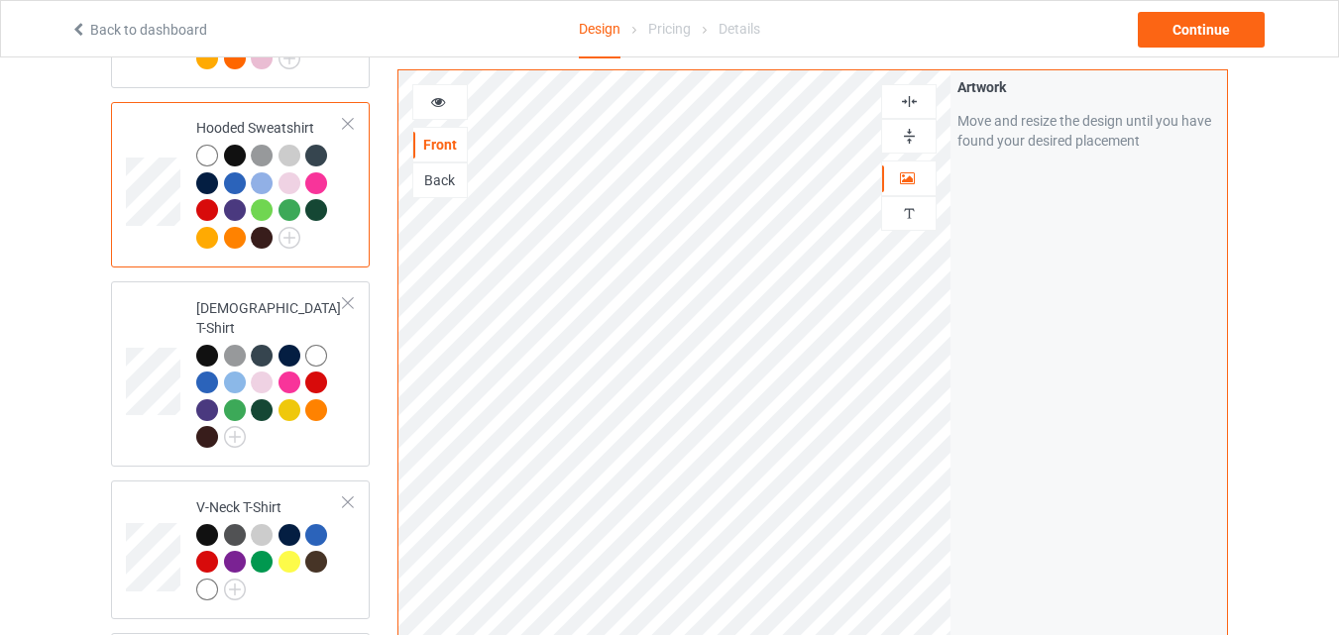
scroll to position [387, 0]
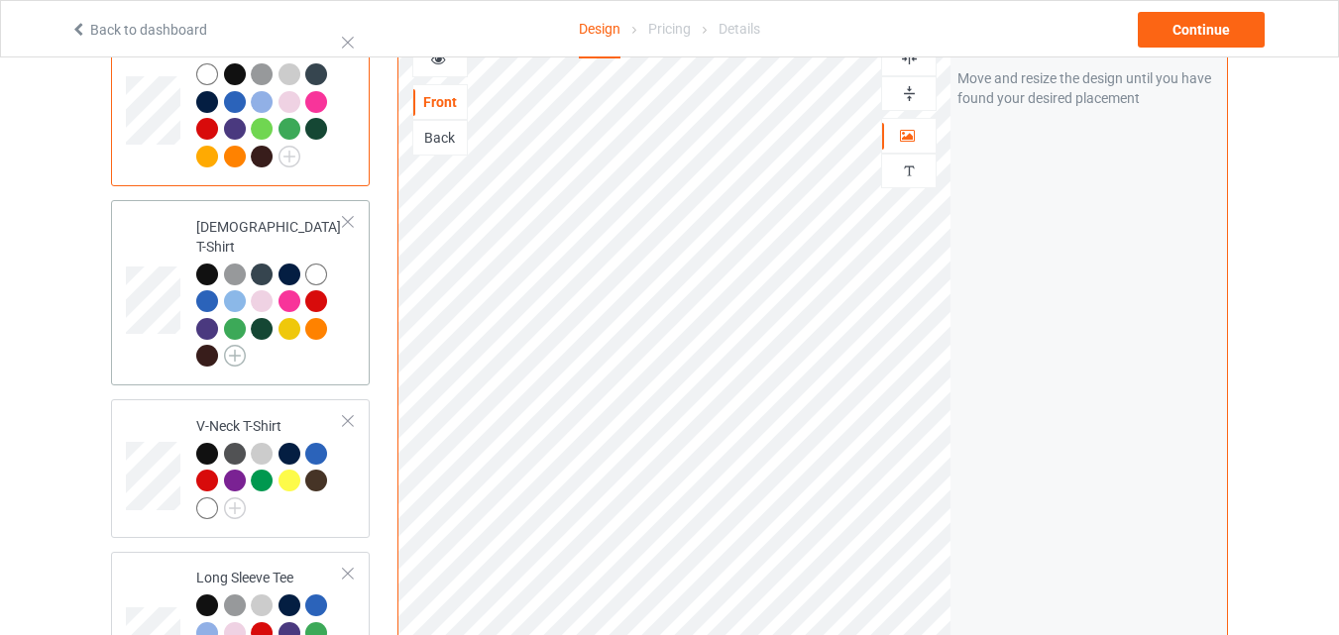
click at [235, 345] on img at bounding box center [235, 356] width 22 height 22
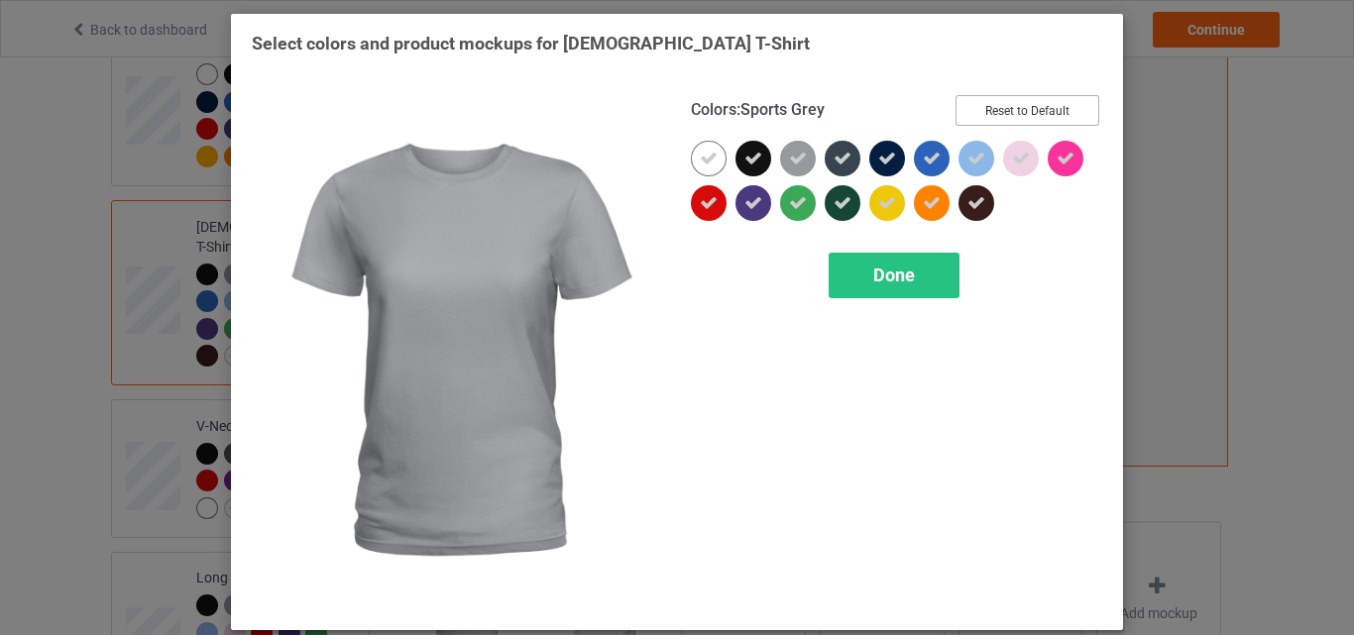
click at [1000, 119] on button "Reset to Default" at bounding box center [1027, 110] width 144 height 31
click at [1000, 119] on button "Select all" at bounding box center [1045, 110] width 107 height 31
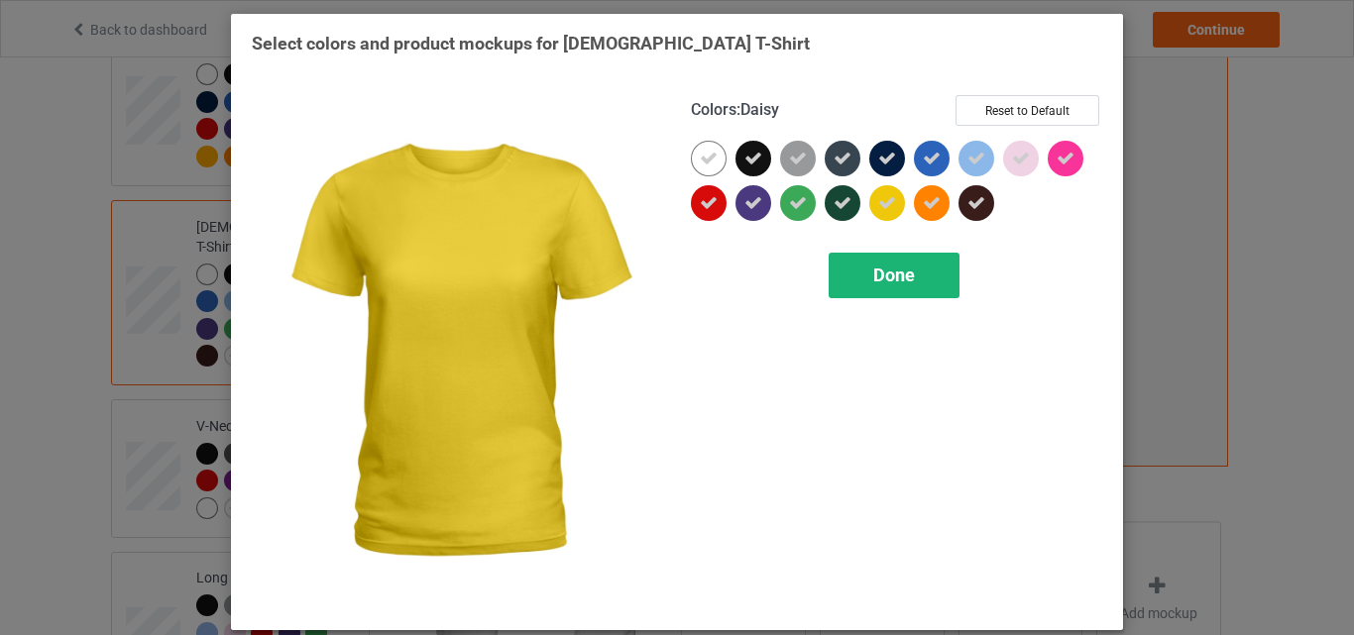
click at [858, 272] on div "Done" at bounding box center [893, 276] width 131 height 46
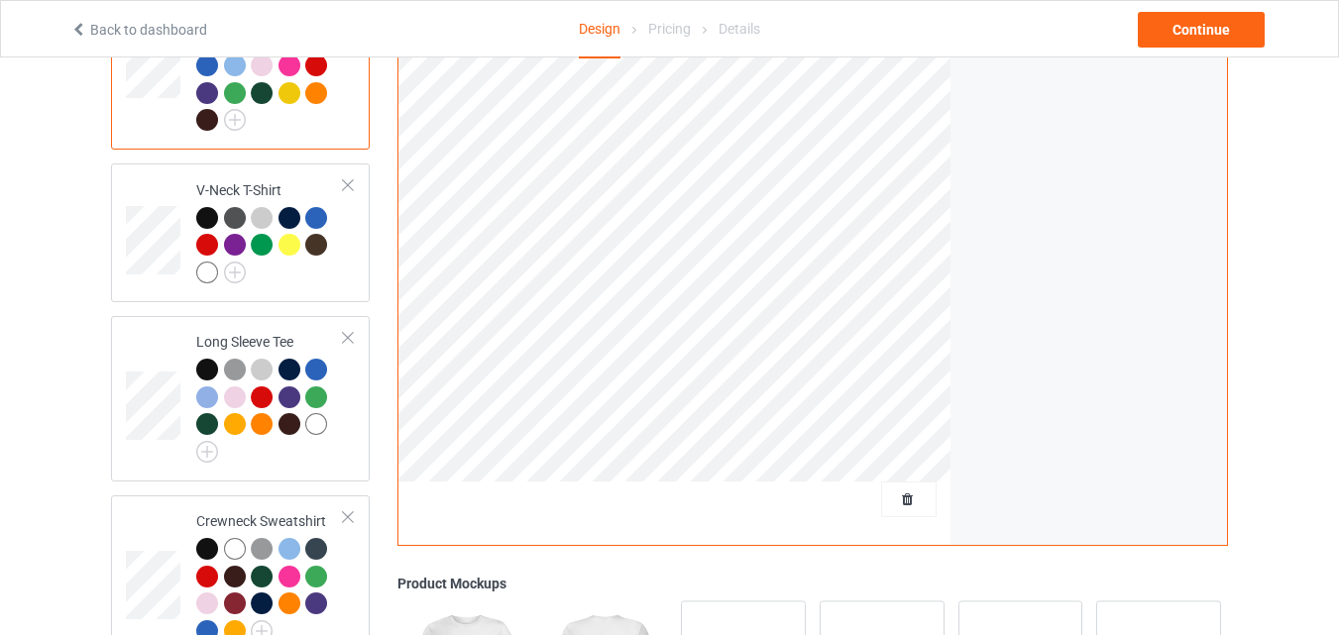
scroll to position [678, 0]
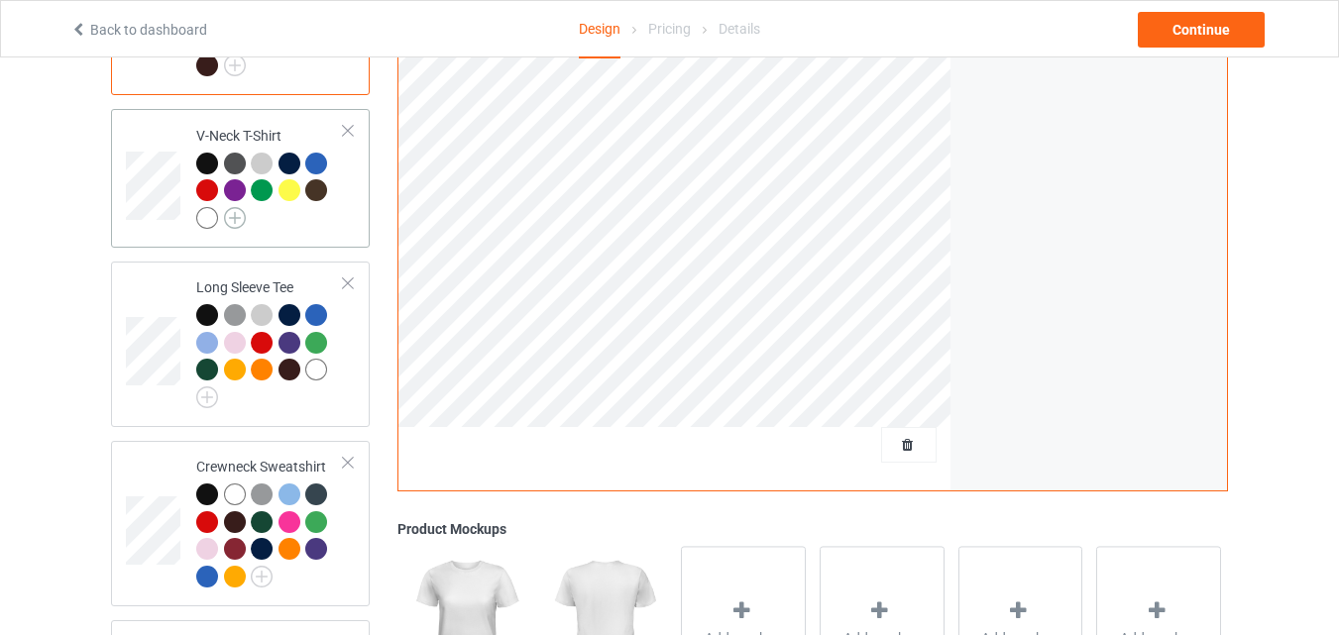
click at [235, 207] on img at bounding box center [235, 218] width 22 height 22
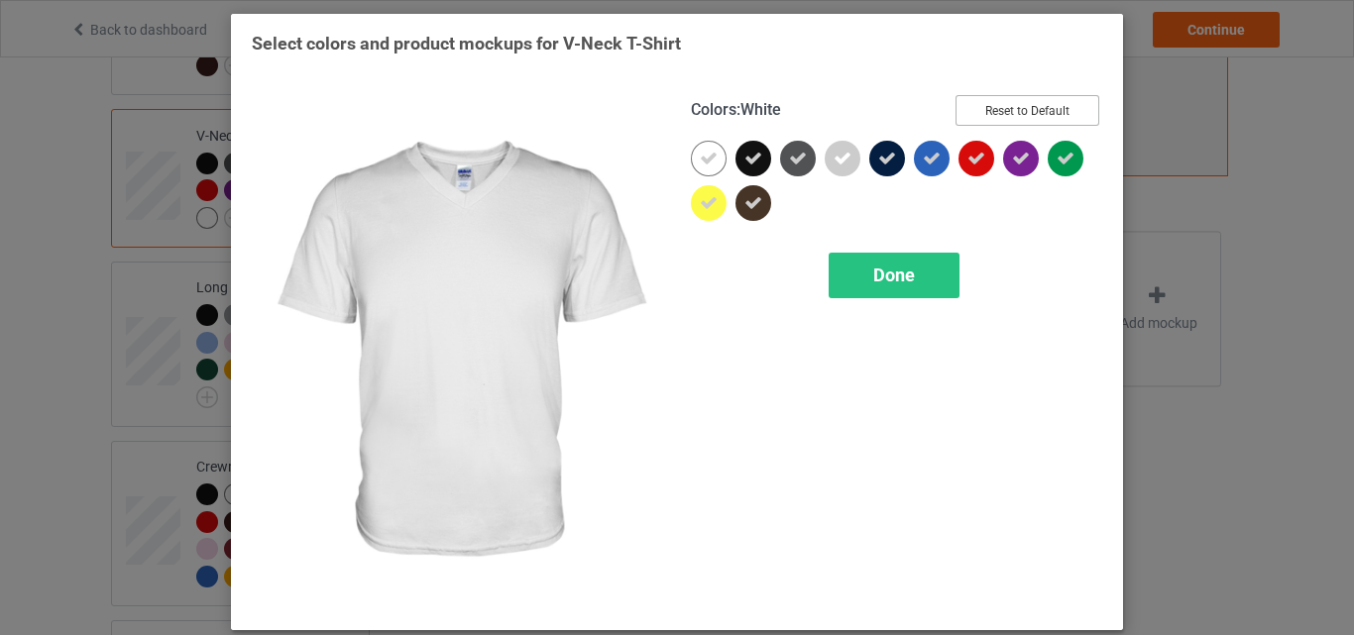
click at [1003, 106] on button "Reset to Default" at bounding box center [1027, 110] width 144 height 31
click at [1003, 106] on button "Select all" at bounding box center [1045, 110] width 107 height 31
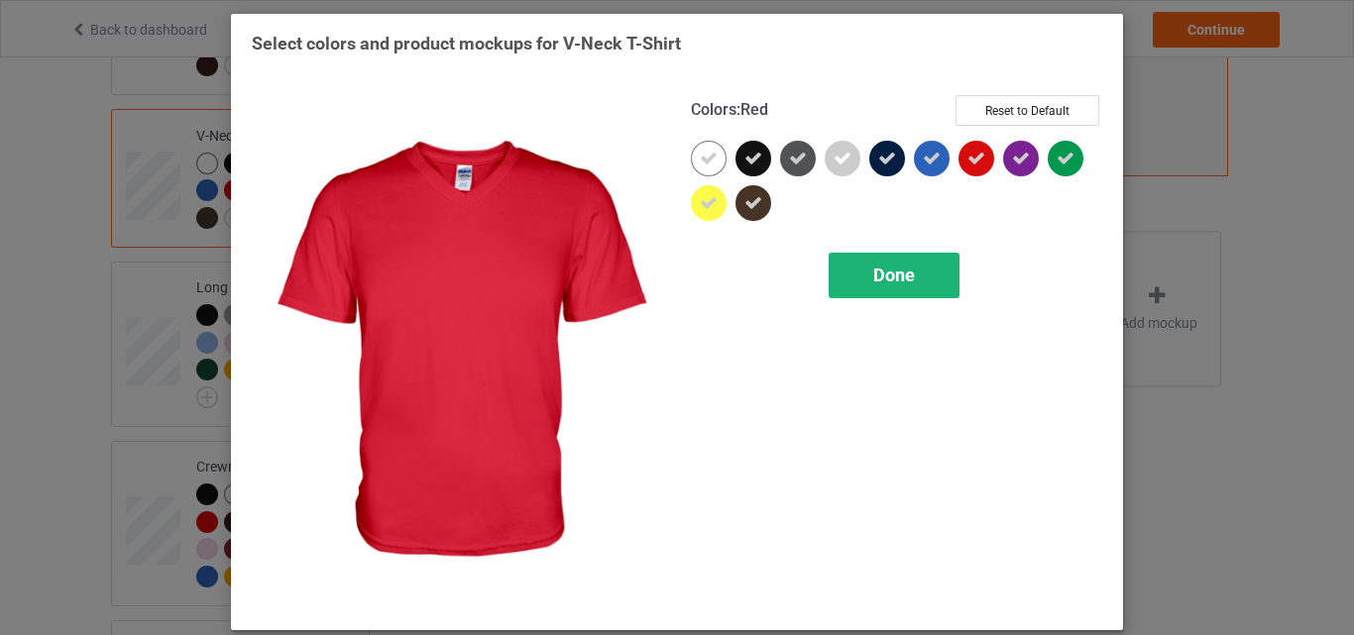
click at [889, 271] on span "Done" at bounding box center [894, 275] width 42 height 21
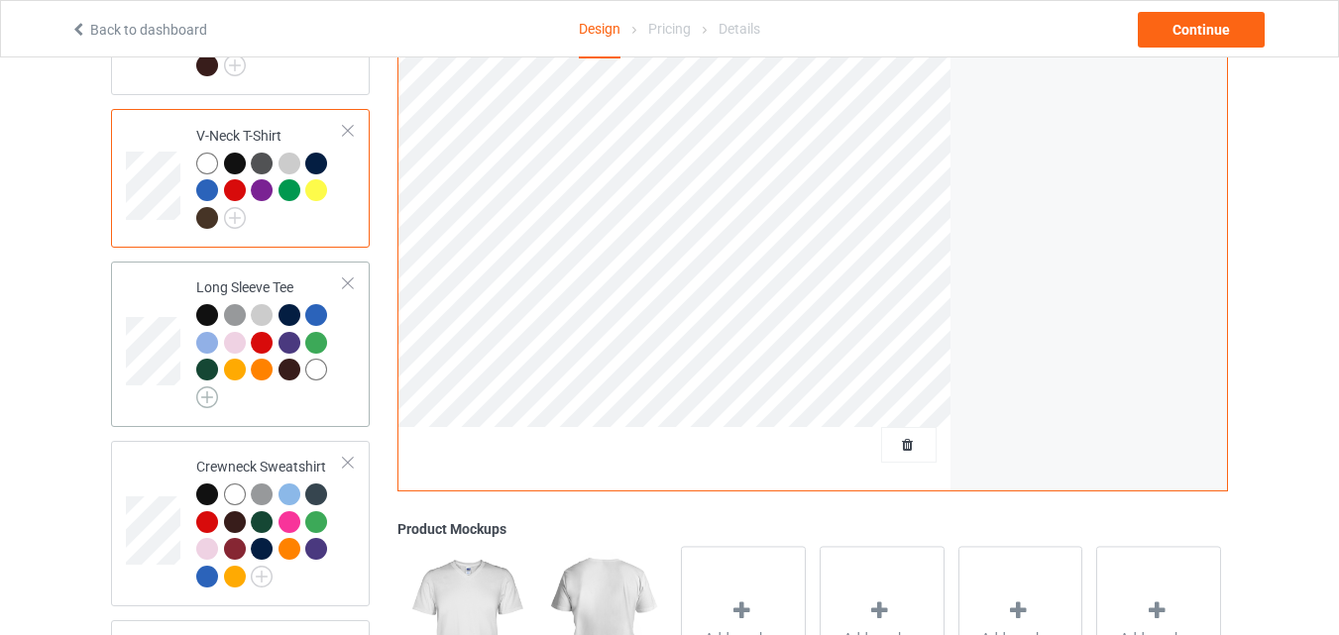
click at [213, 386] on img at bounding box center [207, 397] width 22 height 22
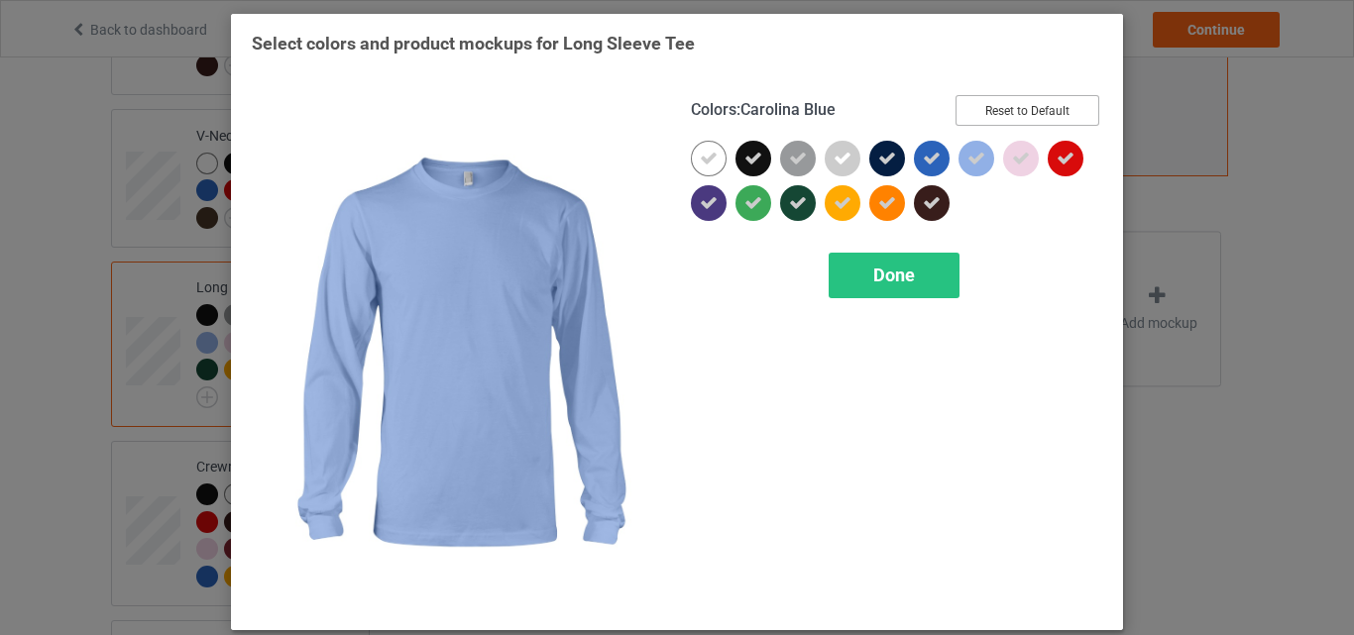
click at [1020, 101] on button "Reset to Default" at bounding box center [1027, 110] width 144 height 31
click at [1020, 101] on button "Select all" at bounding box center [1045, 110] width 107 height 31
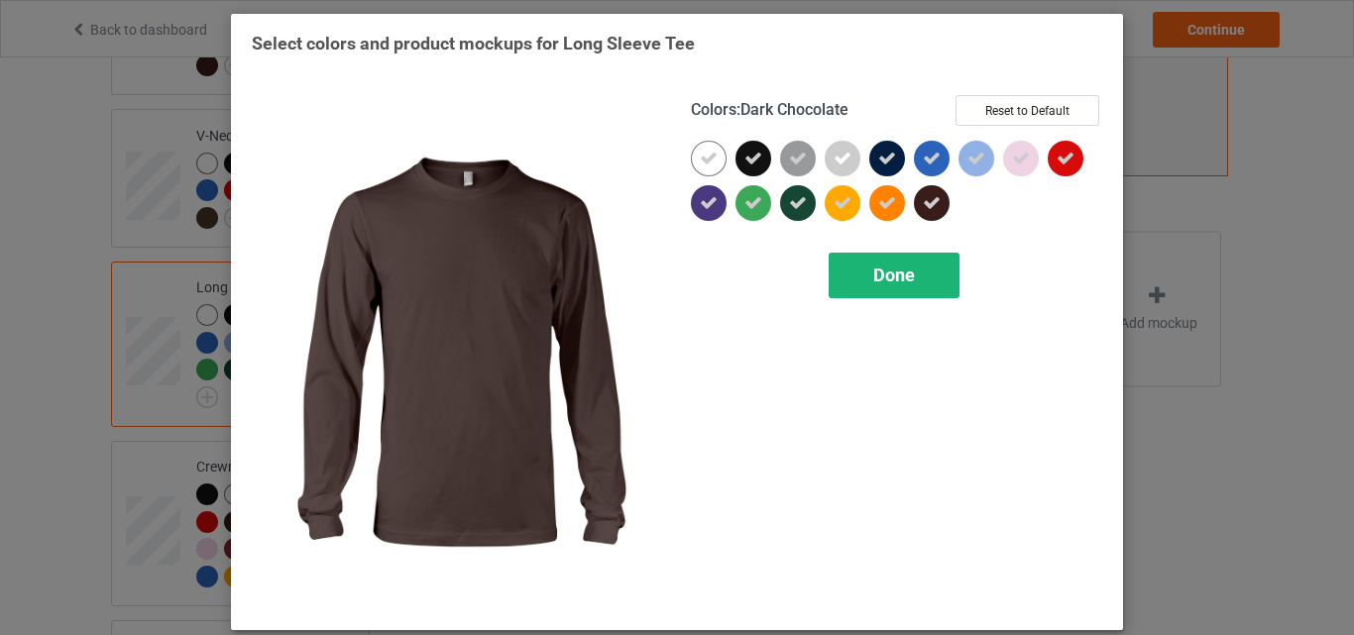
click at [879, 277] on span "Done" at bounding box center [894, 275] width 42 height 21
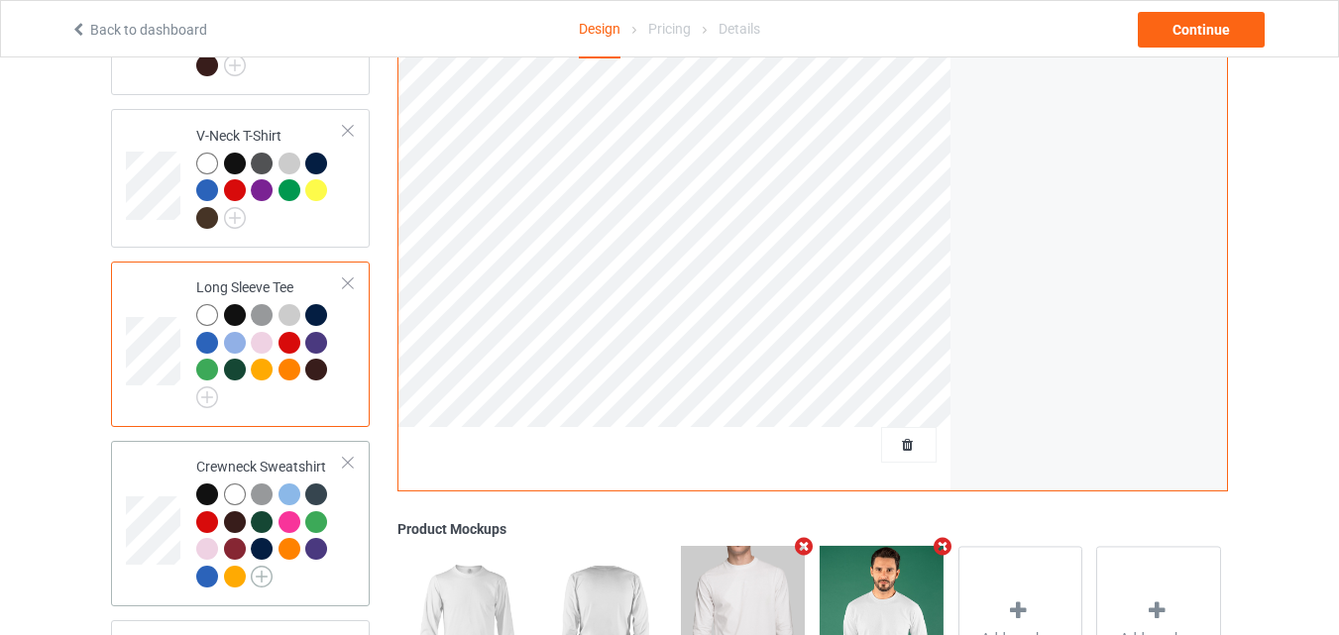
click at [264, 566] on img at bounding box center [262, 577] width 22 height 22
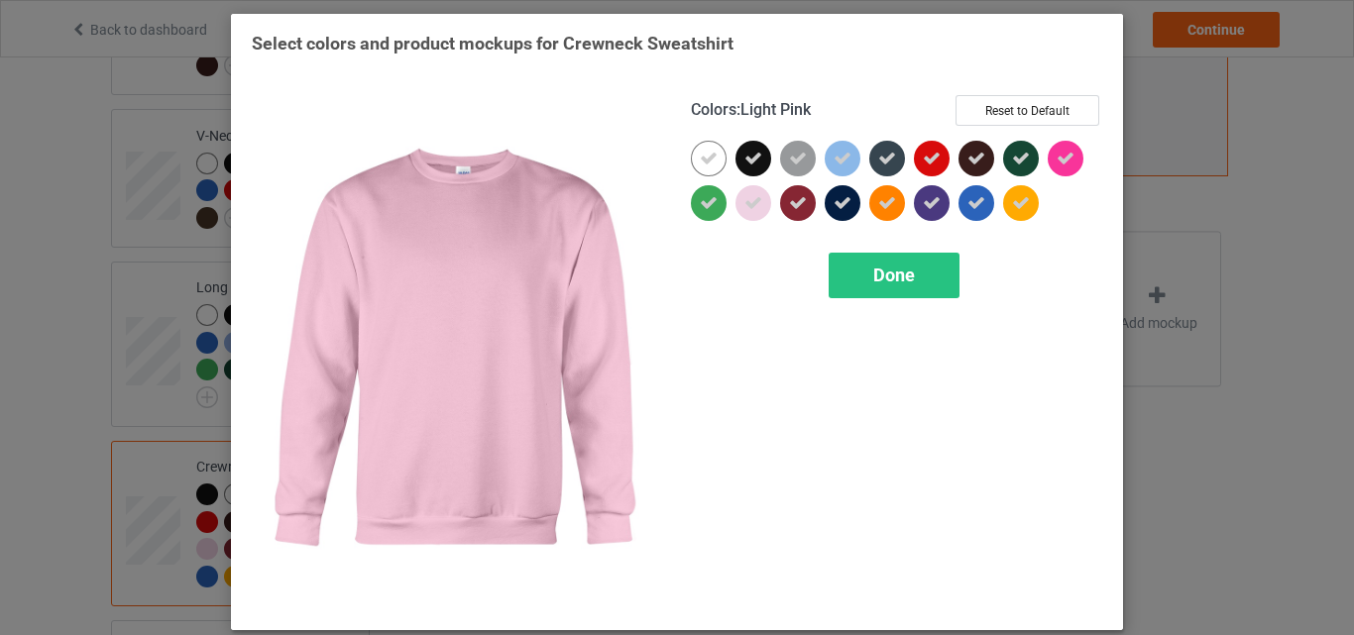
click at [974, 127] on div "Colors : Light Pink Reset to Default" at bounding box center [896, 118] width 411 height 46
click at [981, 123] on button "Reset to Default" at bounding box center [1027, 110] width 144 height 31
click at [975, 127] on div "Colors : Light Pink Select all" at bounding box center [896, 118] width 411 height 46
click at [993, 117] on button "Select all" at bounding box center [1045, 110] width 107 height 31
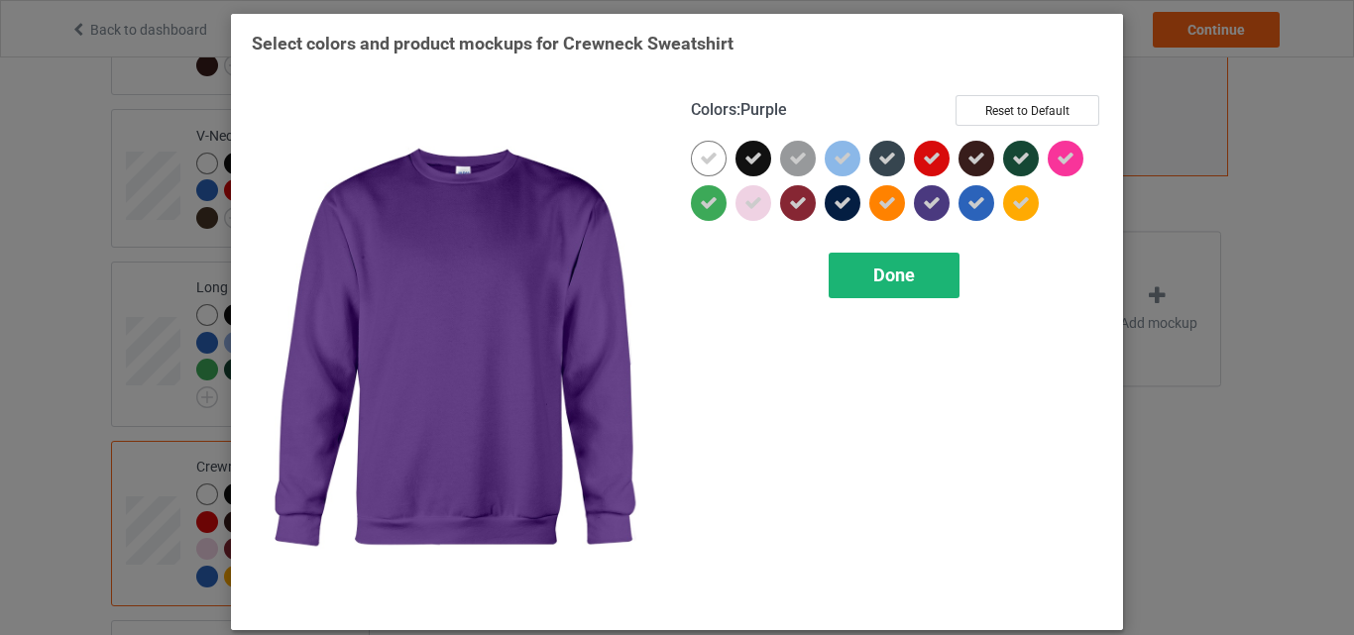
click at [898, 267] on span "Done" at bounding box center [894, 275] width 42 height 21
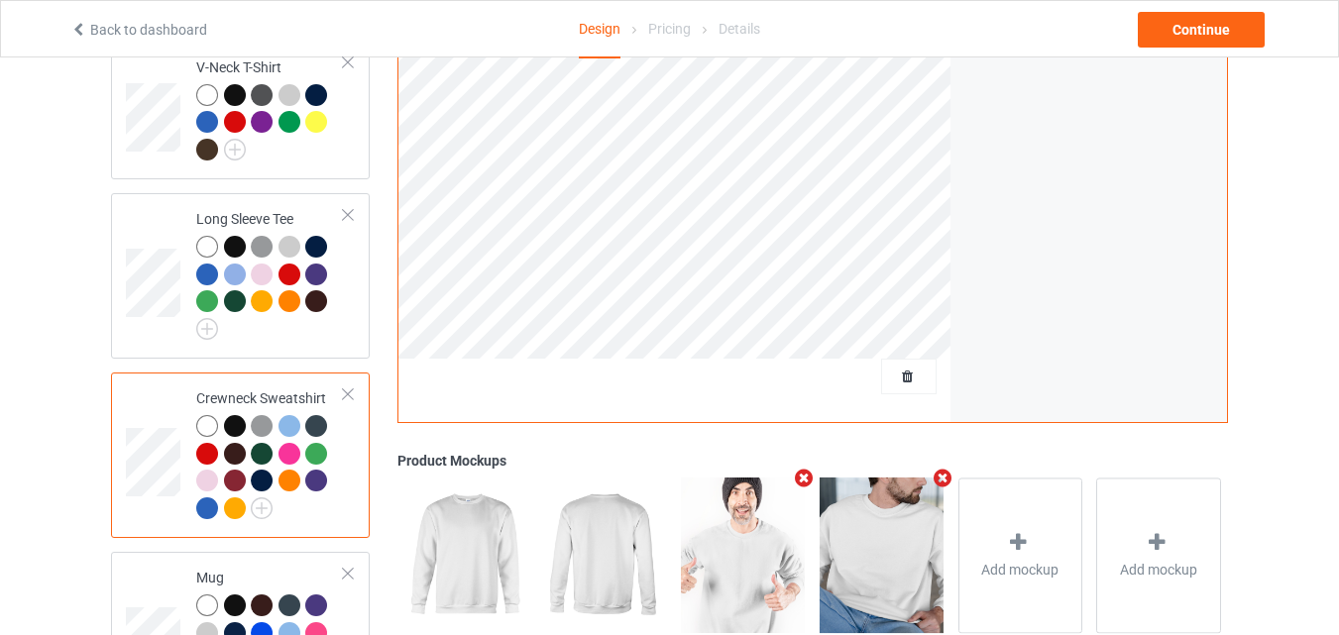
scroll to position [754, 0]
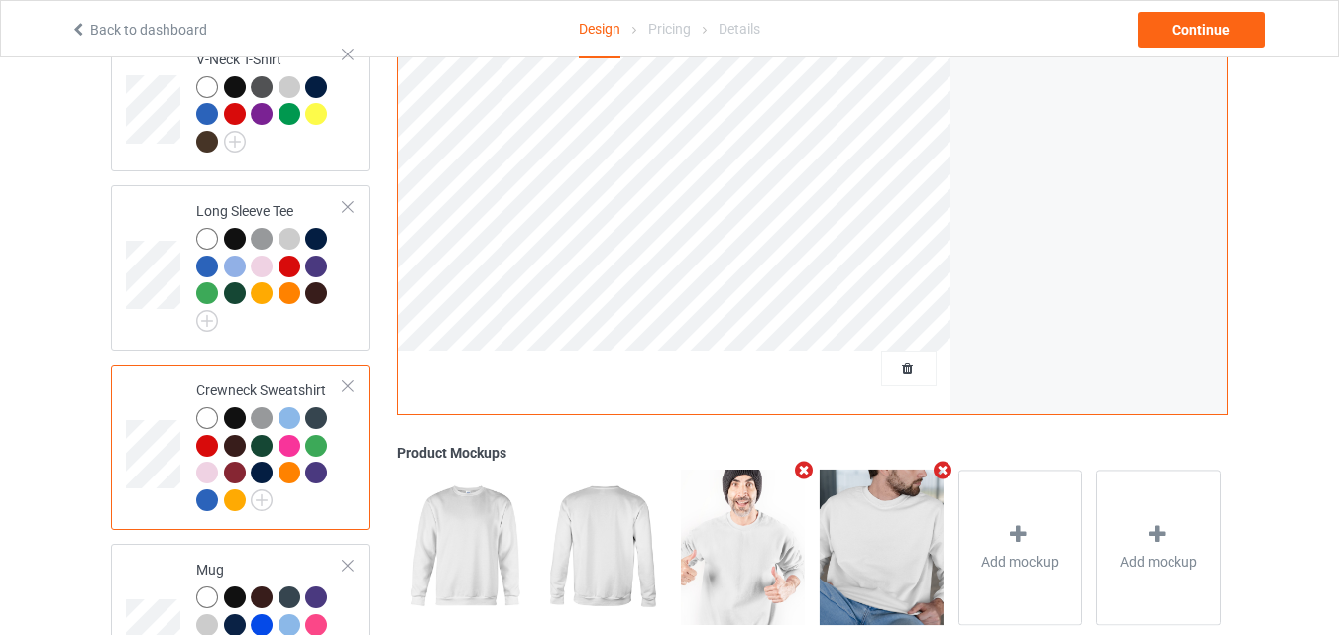
click at [941, 460] on icon "Remove mockup" at bounding box center [942, 470] width 25 height 21
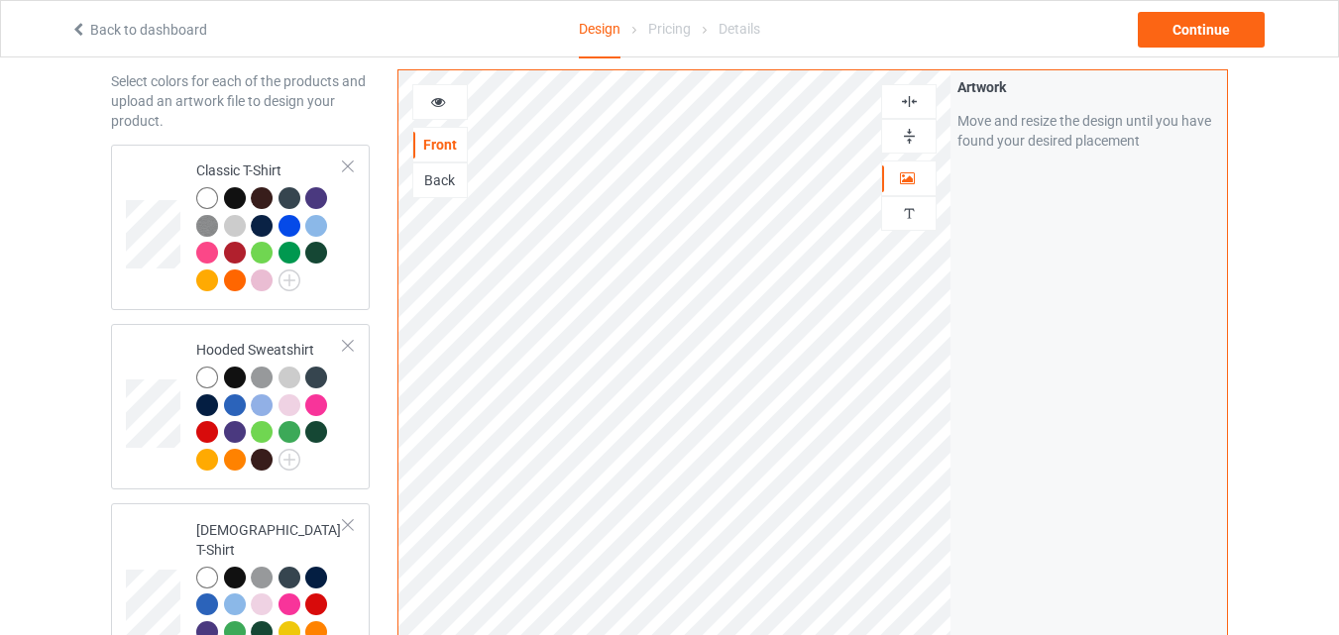
scroll to position [0, 0]
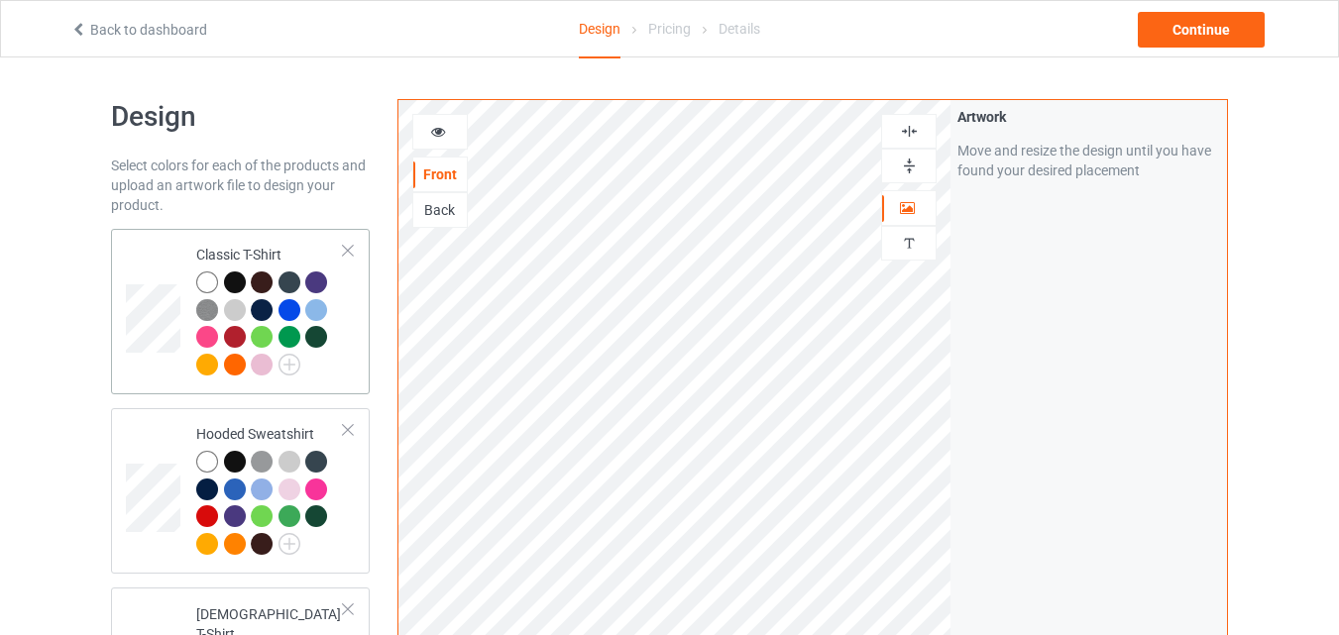
click at [274, 247] on div "Classic T-Shirt" at bounding box center [270, 309] width 148 height 129
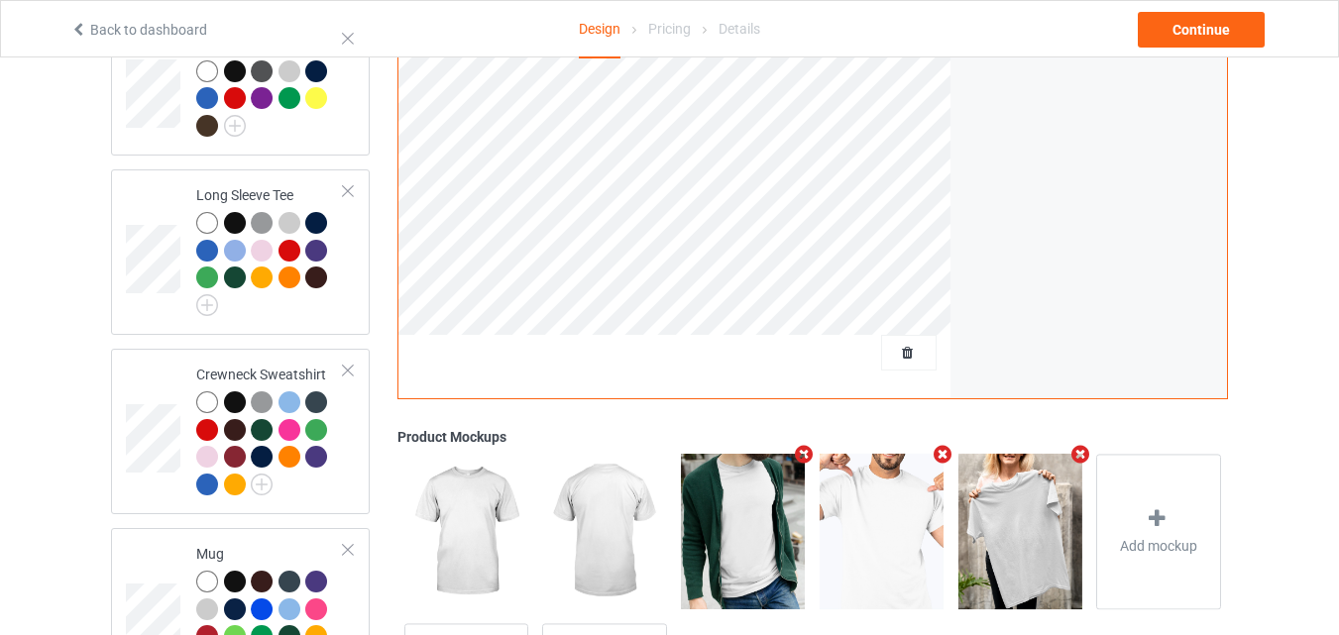
scroll to position [780, 0]
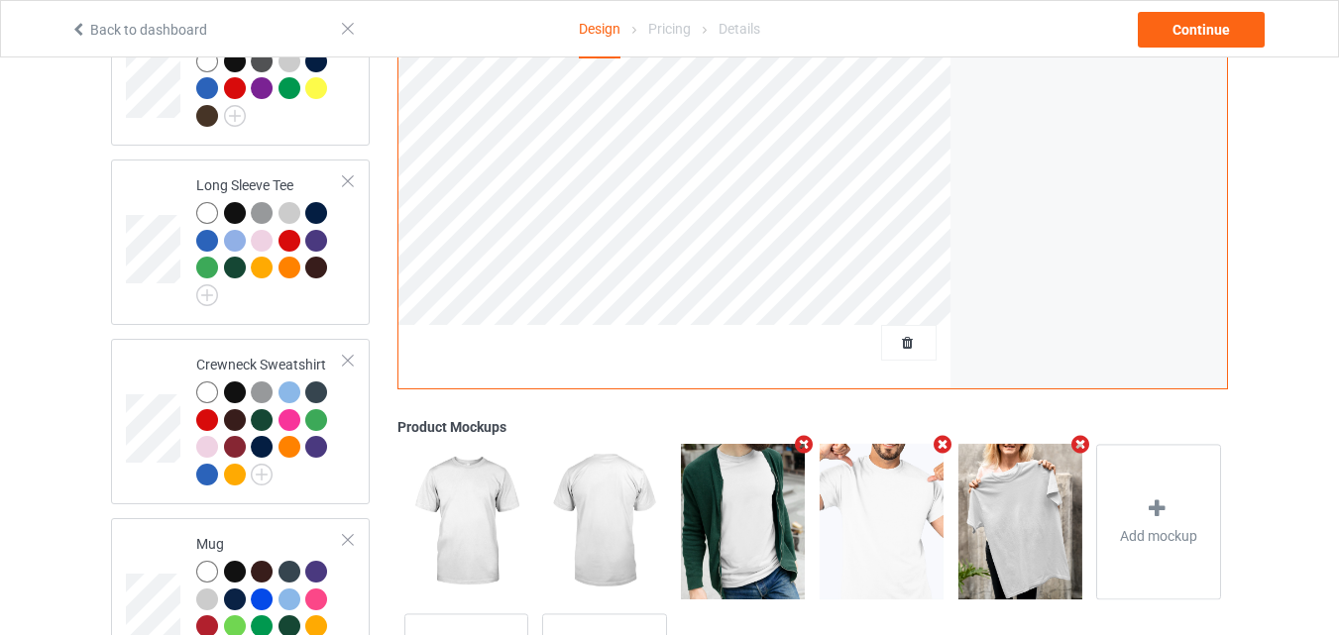
click at [938, 434] on icon "Remove mockup" at bounding box center [942, 444] width 25 height 21
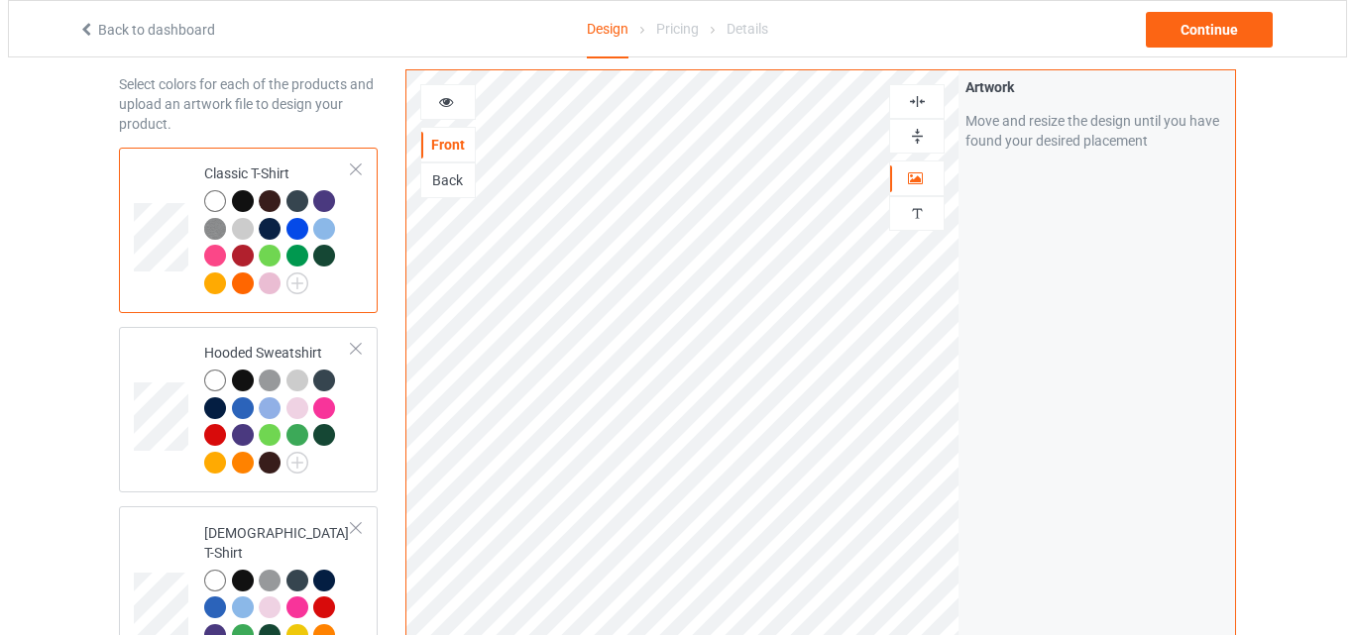
scroll to position [0, 0]
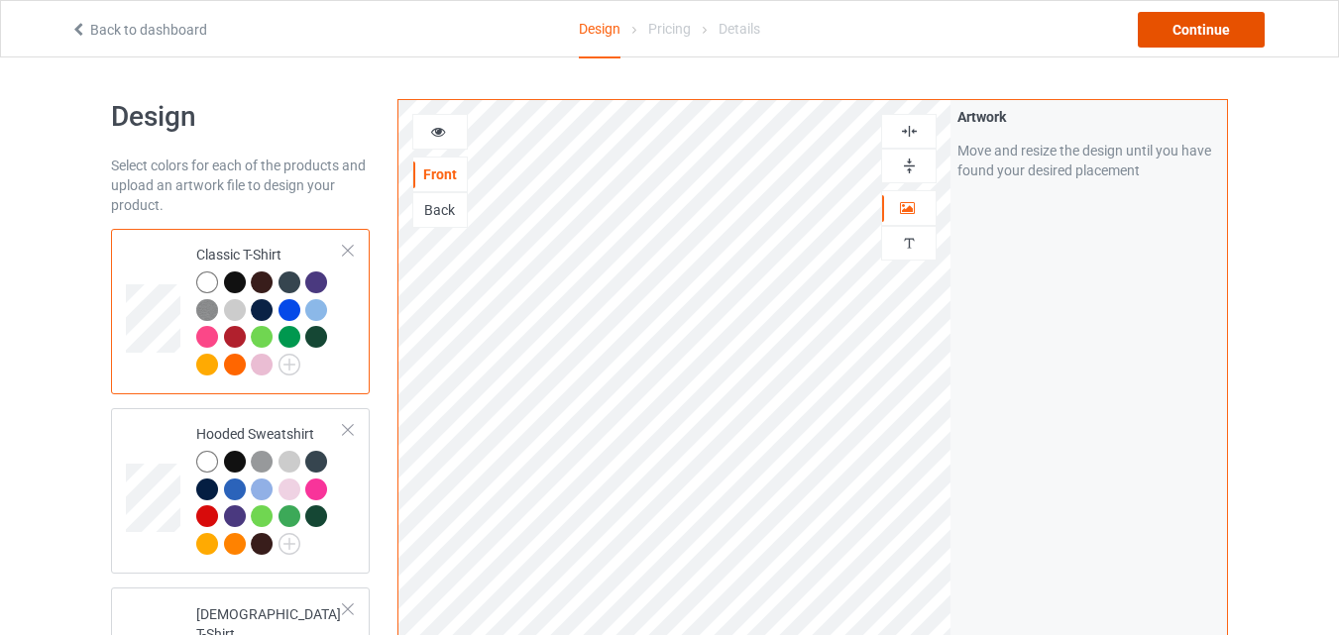
click at [1200, 30] on div "Continue" at bounding box center [1201, 30] width 127 height 36
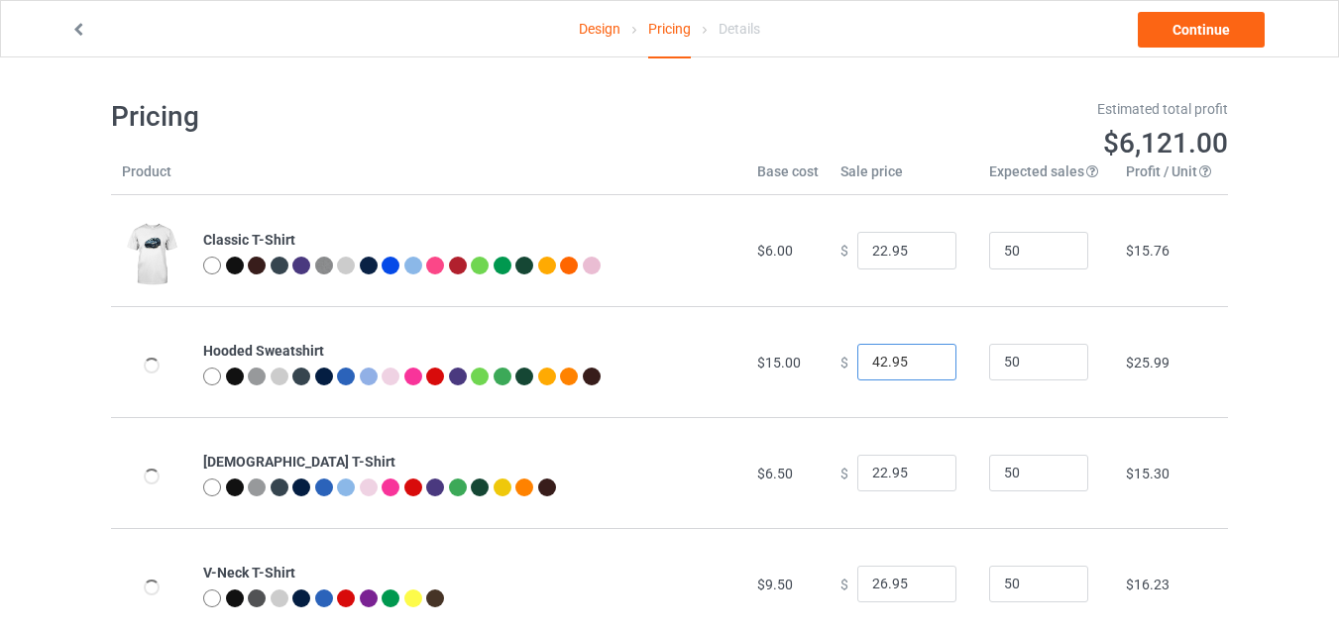
drag, startPoint x: 873, startPoint y: 359, endPoint x: 829, endPoint y: 359, distance: 43.6
click at [840, 359] on div "$ 42.95" at bounding box center [903, 363] width 127 height 38
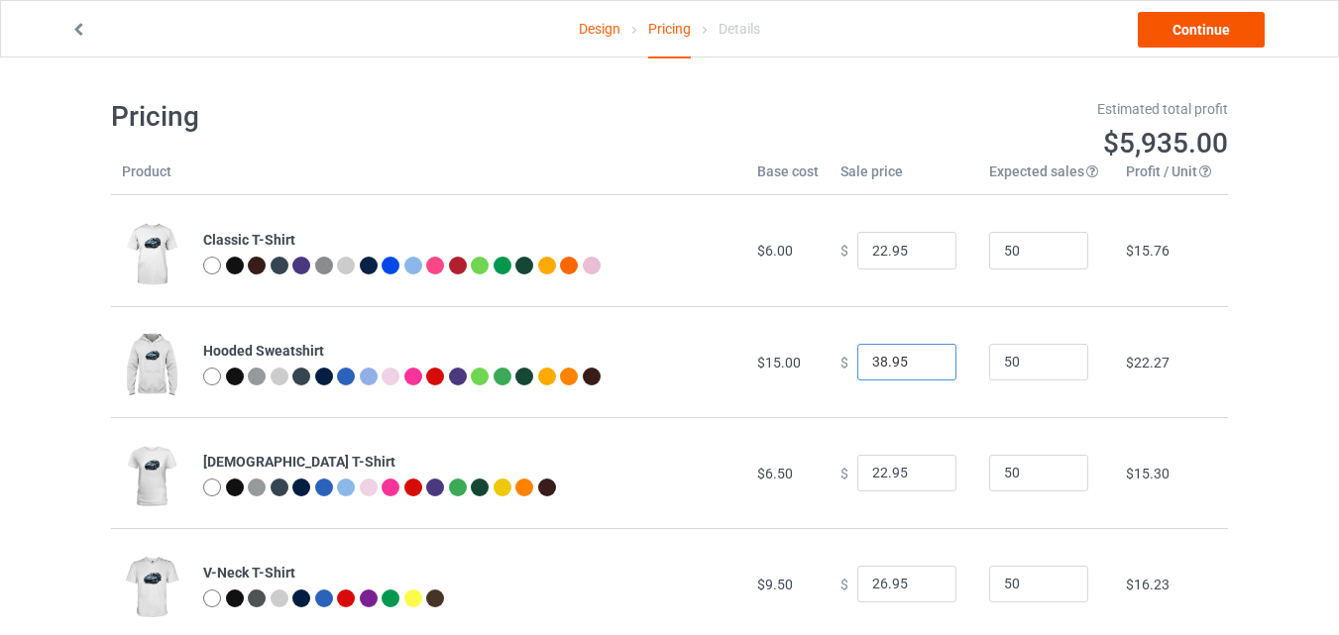
type input "38.95"
click at [1229, 21] on link "Continue" at bounding box center [1201, 30] width 127 height 36
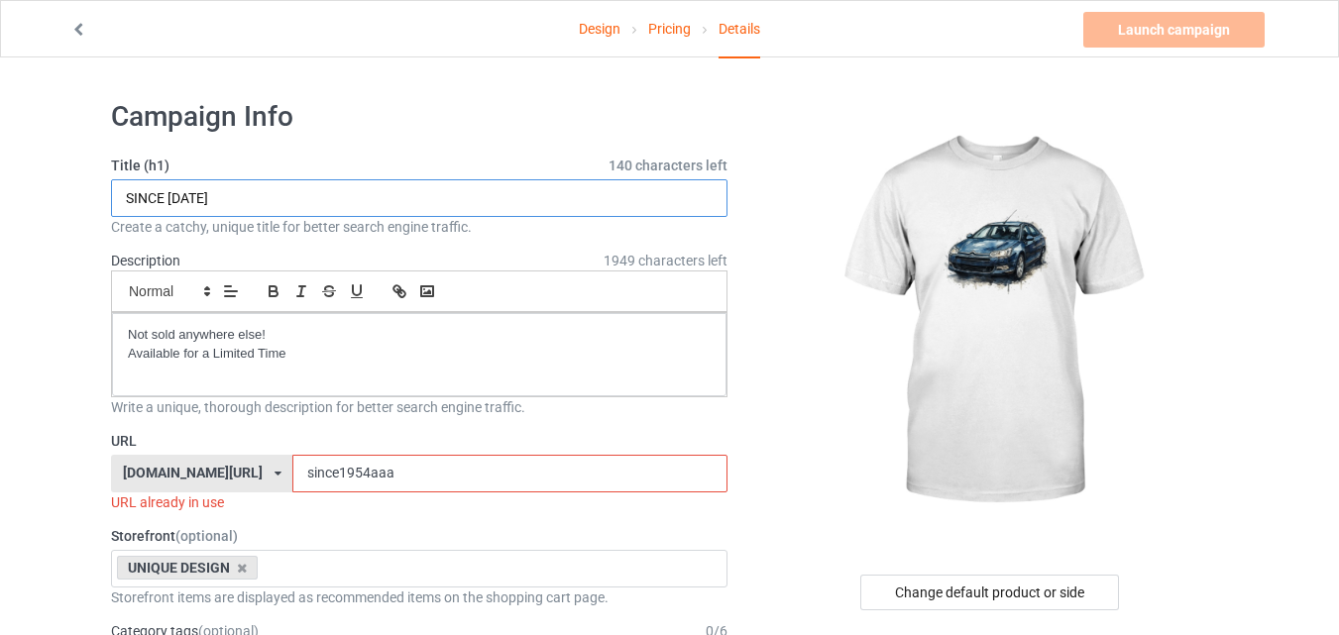
click at [210, 202] on input "SINCE [DATE]" at bounding box center [419, 198] width 616 height 38
type input "S"
type input "LAST HYDRO"
click at [346, 461] on input "since1954aaa" at bounding box center [509, 474] width 434 height 38
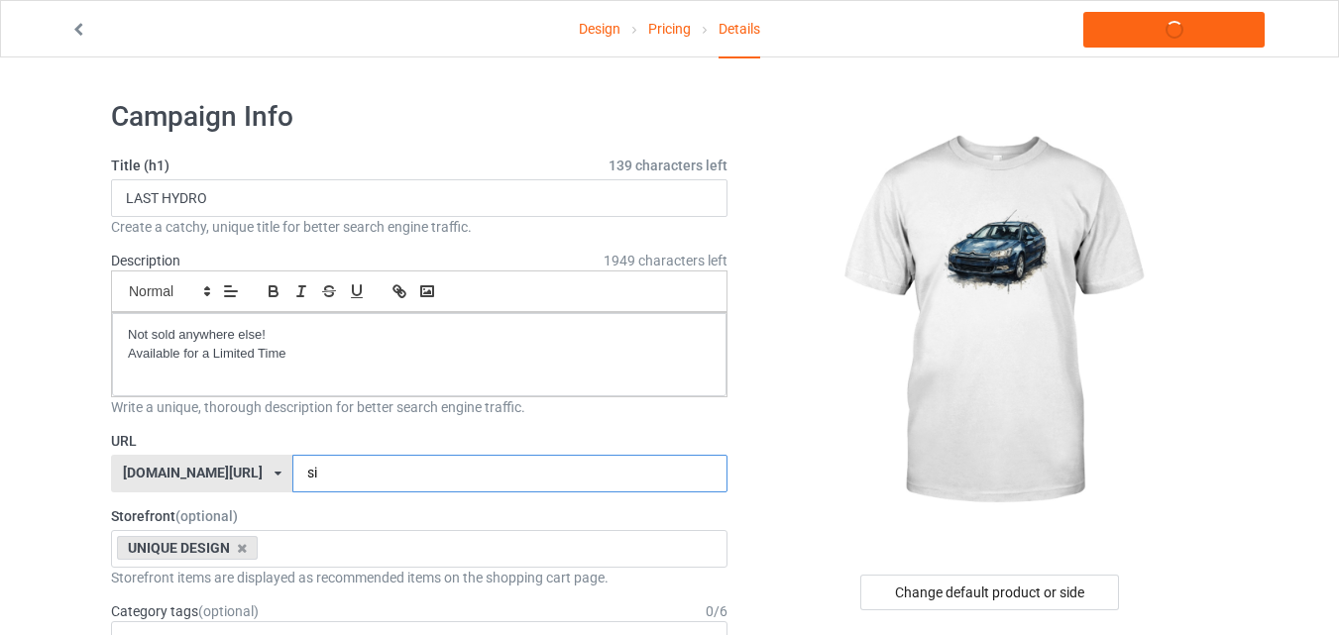
type input "s"
type input "lasthydro"
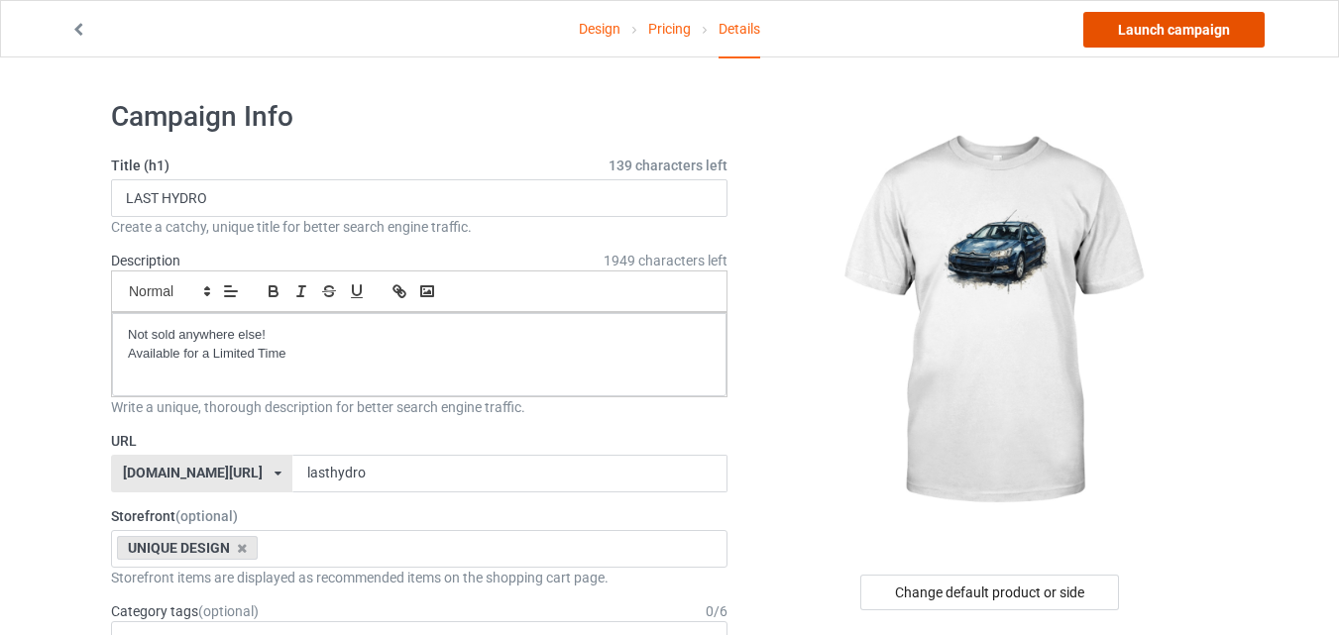
click at [1209, 22] on link "Launch campaign" at bounding box center [1173, 30] width 181 height 36
